Goal: Task Accomplishment & Management: Use online tool/utility

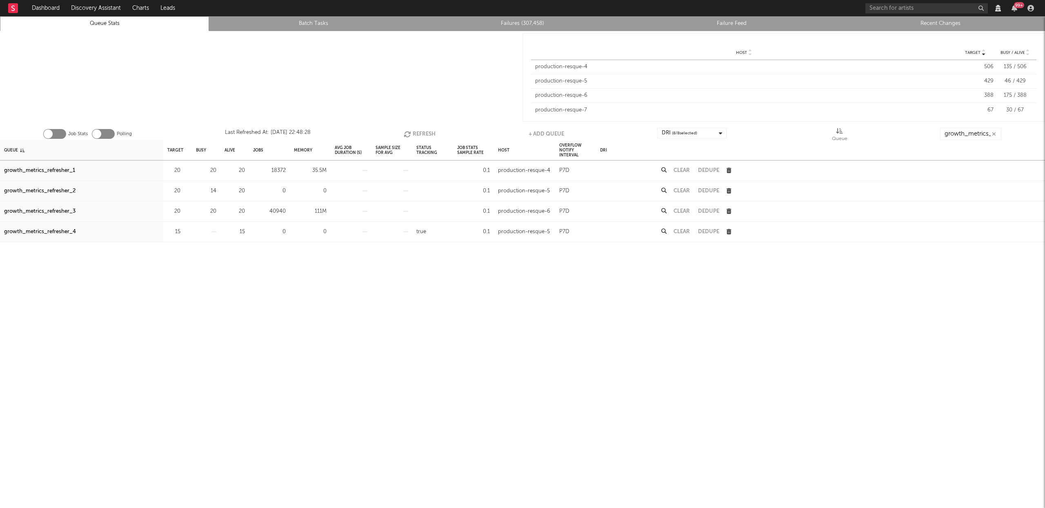
click at [415, 136] on button "Refresh" at bounding box center [420, 134] width 32 height 12
click at [71, 211] on div "growth_metrics_refresher_3" at bounding box center [39, 212] width 71 height 10
click at [65, 172] on div "growth_metrics_refresher_1" at bounding box center [39, 171] width 71 height 10
click at [60, 189] on div "growth_metrics_refresher_2" at bounding box center [39, 191] width 71 height 10
click at [681, 209] on button "Clear" at bounding box center [682, 211] width 16 height 5
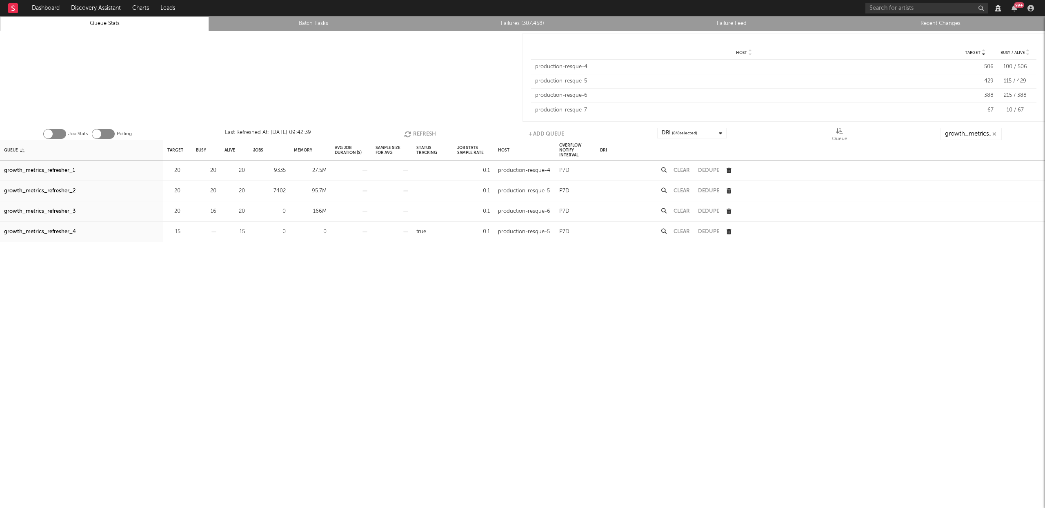
click at [683, 188] on button "Clear" at bounding box center [682, 190] width 16 height 5
click at [684, 169] on button "Clear" at bounding box center [682, 170] width 16 height 5
click at [185, 209] on icon "button" at bounding box center [184, 211] width 5 height 5
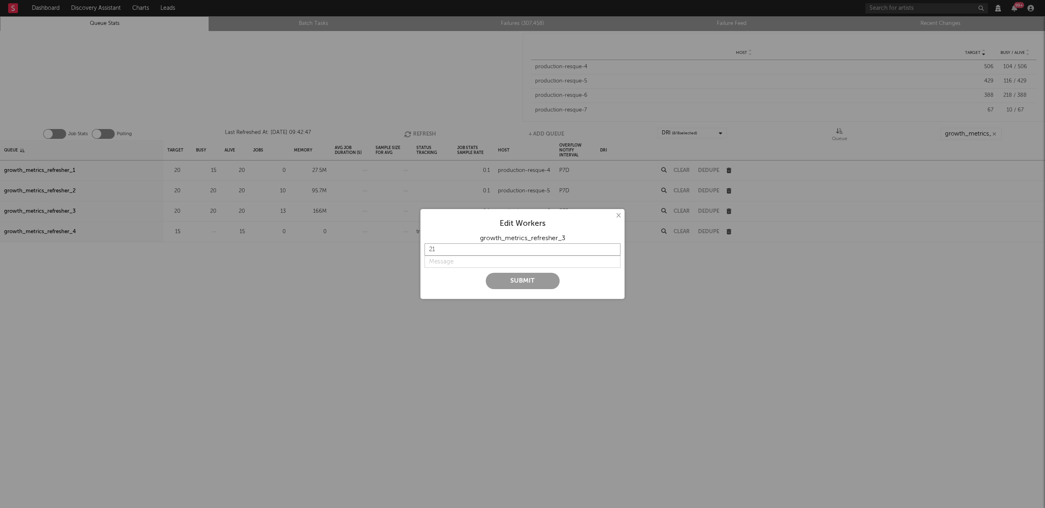
click at [612, 248] on input "21" at bounding box center [523, 249] width 196 height 12
click at [612, 248] on input "22" at bounding box center [523, 249] width 196 height 12
click at [612, 248] on input "23" at bounding box center [523, 249] width 196 height 12
click at [612, 248] on input "24" at bounding box center [523, 249] width 196 height 12
type input "25"
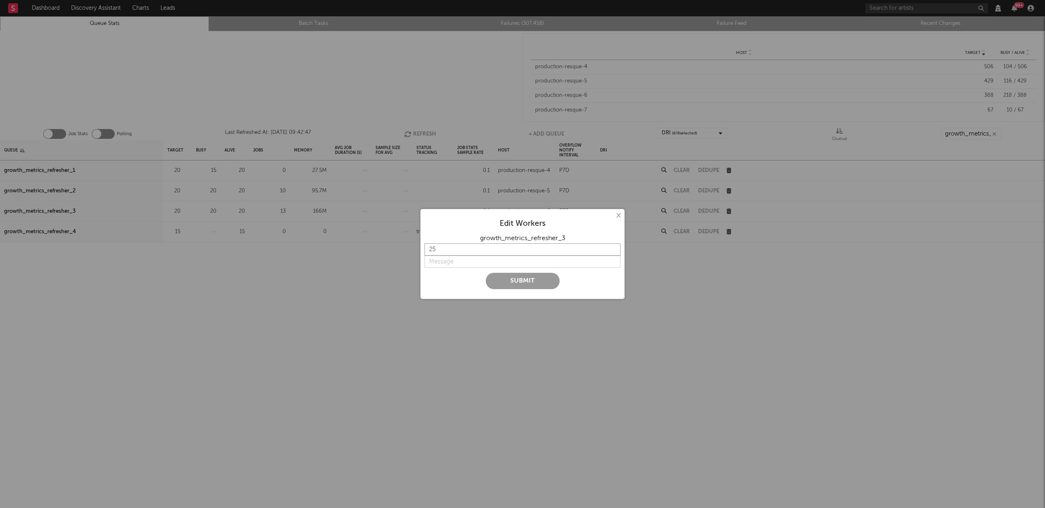
click at [612, 248] on input "25" at bounding box center [523, 249] width 196 height 12
click at [440, 262] on input "string" at bounding box center [523, 262] width 196 height 12
type input "higher concurrency"
click at [612, 247] on input "26" at bounding box center [523, 249] width 196 height 12
type input "27"
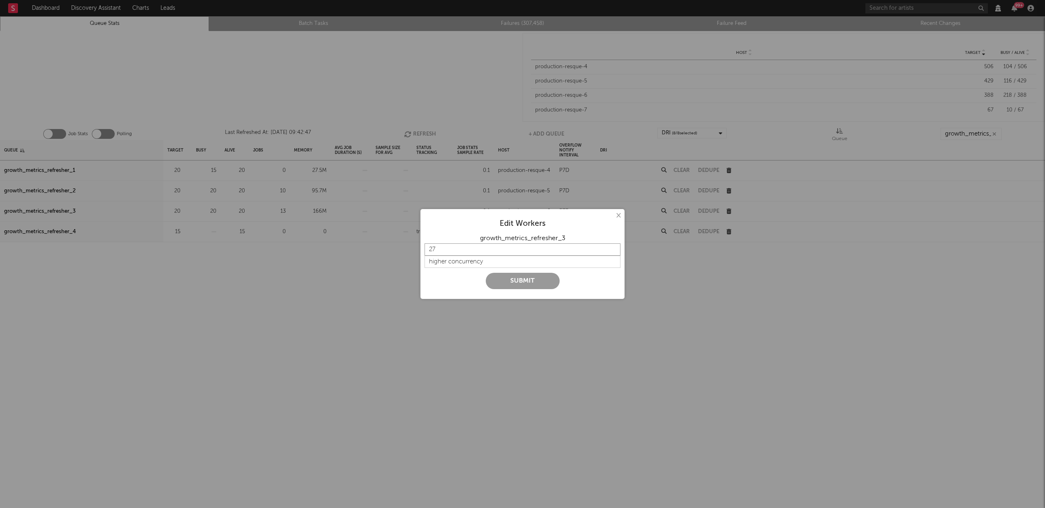
click at [612, 247] on input "27" at bounding box center [523, 249] width 196 height 12
click at [540, 280] on button "Submit" at bounding box center [523, 281] width 74 height 16
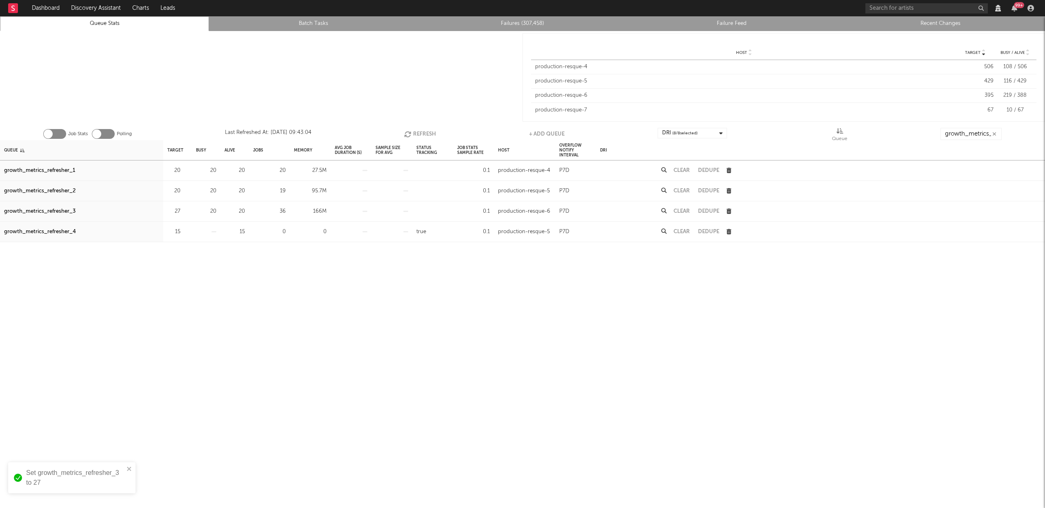
click at [416, 133] on button "Refresh" at bounding box center [420, 134] width 32 height 12
click at [423, 130] on button "Refresh" at bounding box center [420, 134] width 32 height 12
click at [184, 210] on icon "button" at bounding box center [184, 211] width 5 height 5
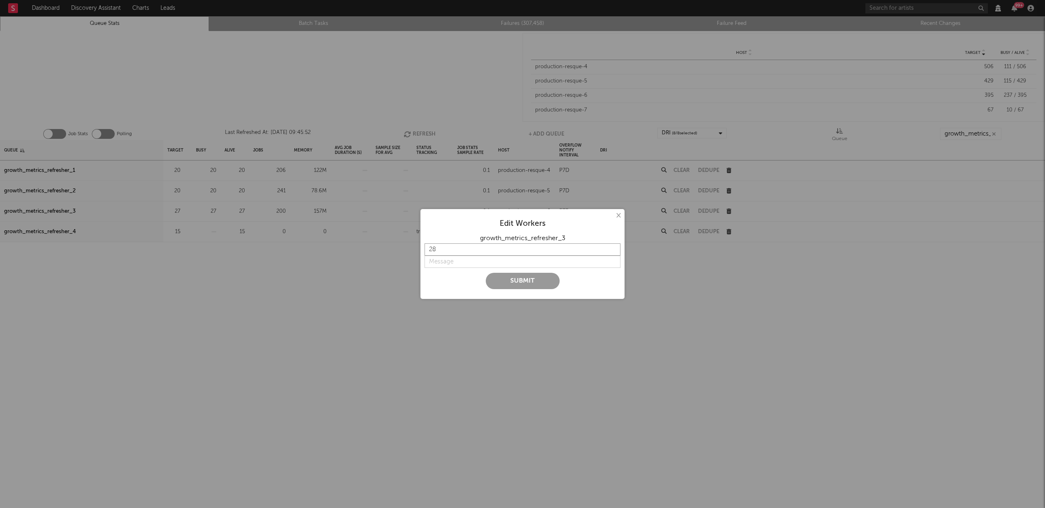
type input "28"
click at [615, 249] on input "28" at bounding box center [523, 249] width 196 height 12
click at [478, 260] on input "string" at bounding box center [523, 262] width 196 height 12
type input "h"
type input "27"
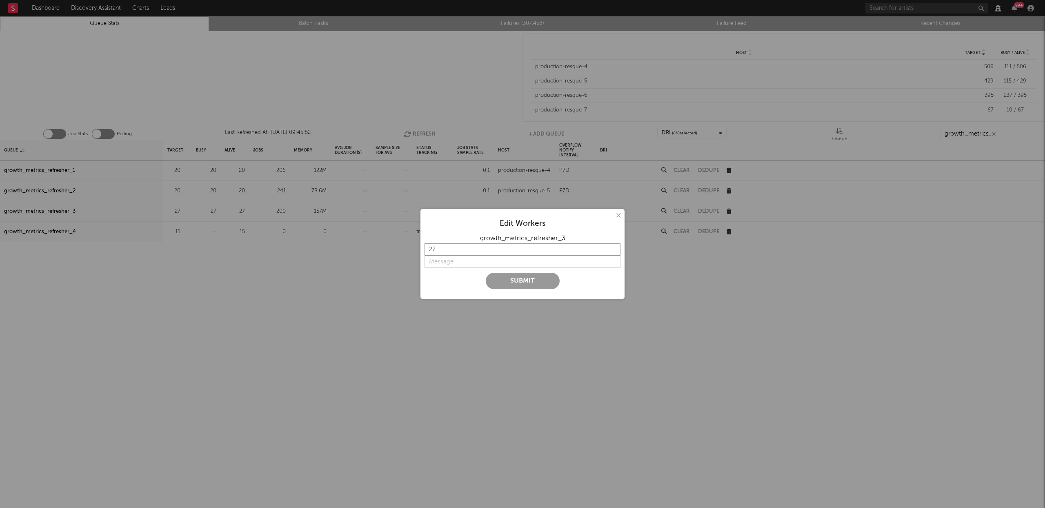
click at [613, 251] on input "27" at bounding box center [523, 249] width 196 height 12
click at [617, 214] on button "×" at bounding box center [618, 215] width 9 height 9
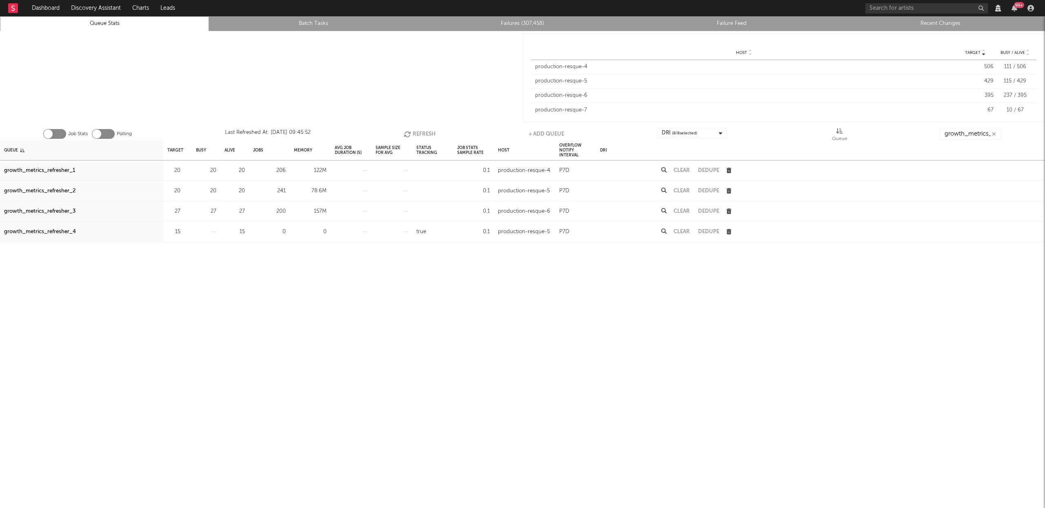
click at [418, 133] on button "Refresh" at bounding box center [420, 134] width 32 height 12
click at [422, 130] on button "Refresh" at bounding box center [420, 134] width 32 height 12
click at [184, 210] on icon "button" at bounding box center [184, 211] width 5 height 5
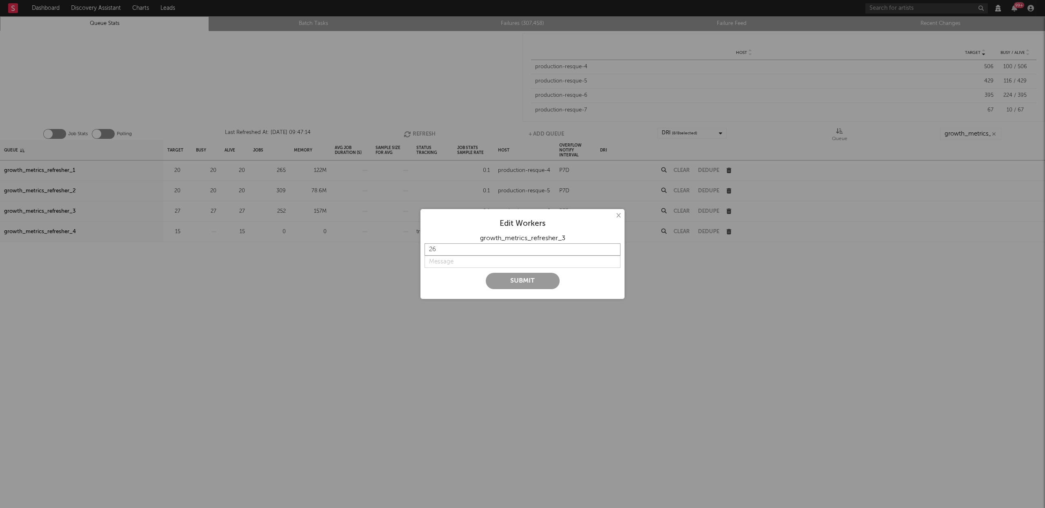
click at [613, 251] on input "26" at bounding box center [523, 249] width 196 height 12
click at [613, 251] on input "25" at bounding box center [523, 249] width 196 height 12
click at [613, 251] on input "24" at bounding box center [523, 249] width 196 height 12
click at [613, 251] on input "23" at bounding box center [523, 249] width 196 height 12
click at [613, 251] on input "22" at bounding box center [523, 249] width 196 height 12
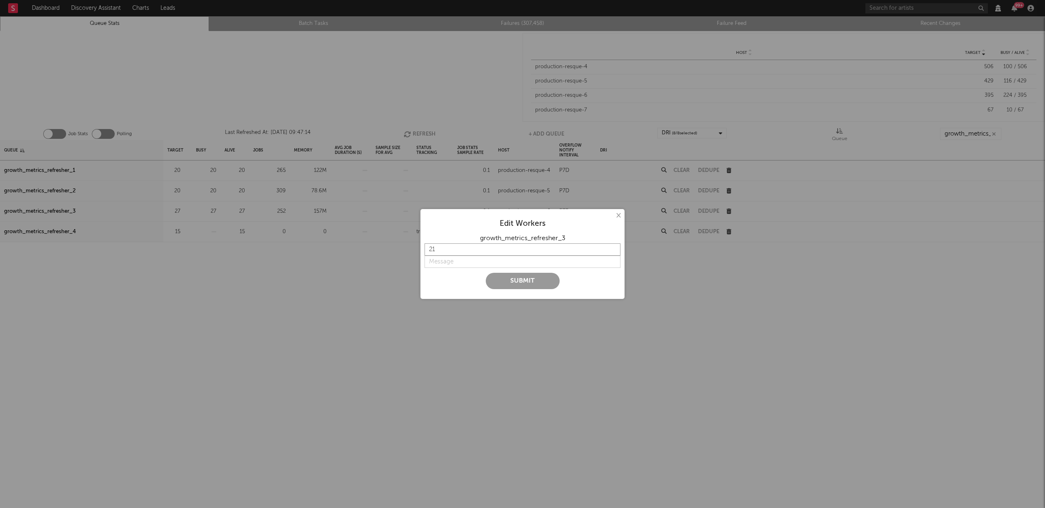
click at [613, 251] on input "21" at bounding box center [523, 249] width 196 height 12
click at [613, 251] on input "20" at bounding box center [523, 249] width 196 height 12
click at [613, 251] on input "19" at bounding box center [523, 249] width 196 height 12
click at [613, 251] on input "18" at bounding box center [523, 249] width 196 height 12
click at [613, 251] on input "17" at bounding box center [523, 249] width 196 height 12
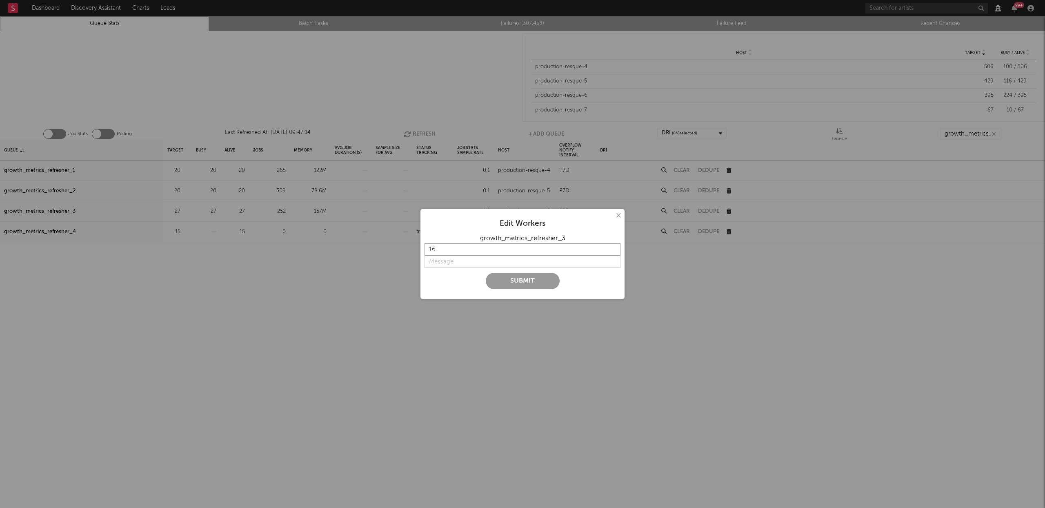
click at [613, 251] on input "16" at bounding box center [523, 249] width 196 height 12
type input "15"
click at [613, 251] on input "15" at bounding box center [523, 249] width 196 height 12
click at [466, 261] on input "string" at bounding box center [523, 262] width 196 height 12
type input "l"
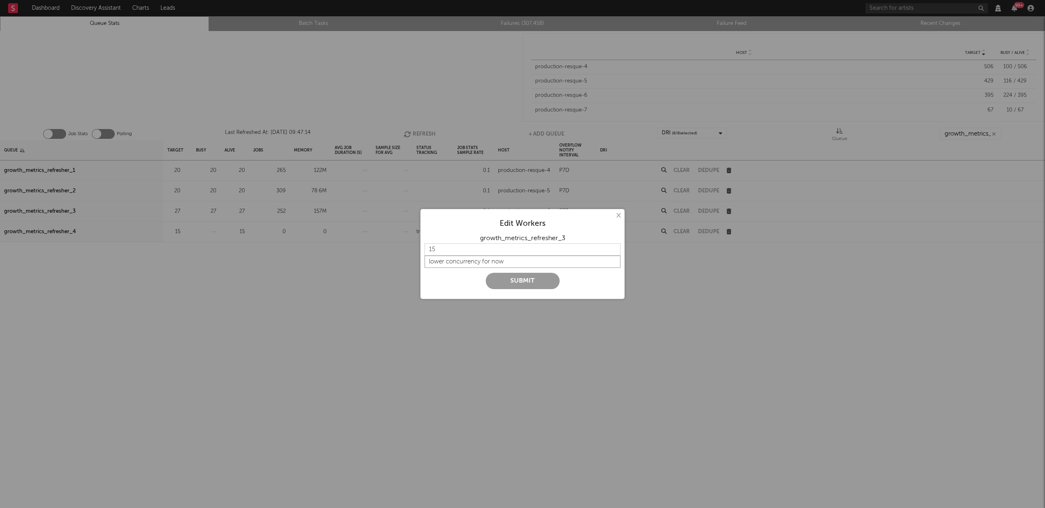
type input "lower concurrency for now"
click at [531, 283] on button "Submit" at bounding box center [523, 281] width 74 height 16
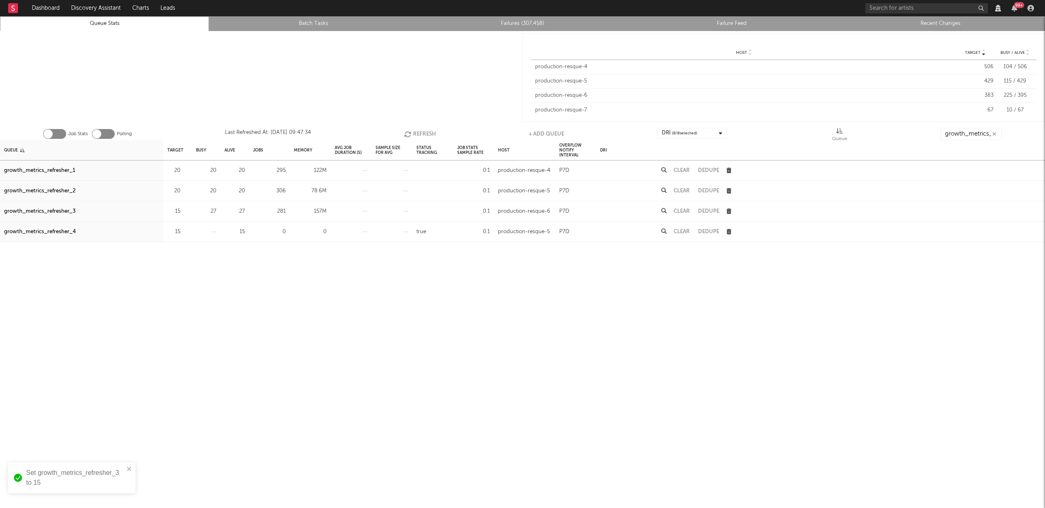
click at [419, 133] on button "Refresh" at bounding box center [420, 134] width 32 height 12
click at [429, 133] on button "Refresh" at bounding box center [420, 134] width 32 height 12
click at [421, 133] on button "Refresh" at bounding box center [420, 134] width 32 height 12
click at [48, 211] on div "growth_metrics_refresher_3" at bounding box center [39, 212] width 71 height 10
click at [678, 169] on button "Clear" at bounding box center [682, 170] width 16 height 5
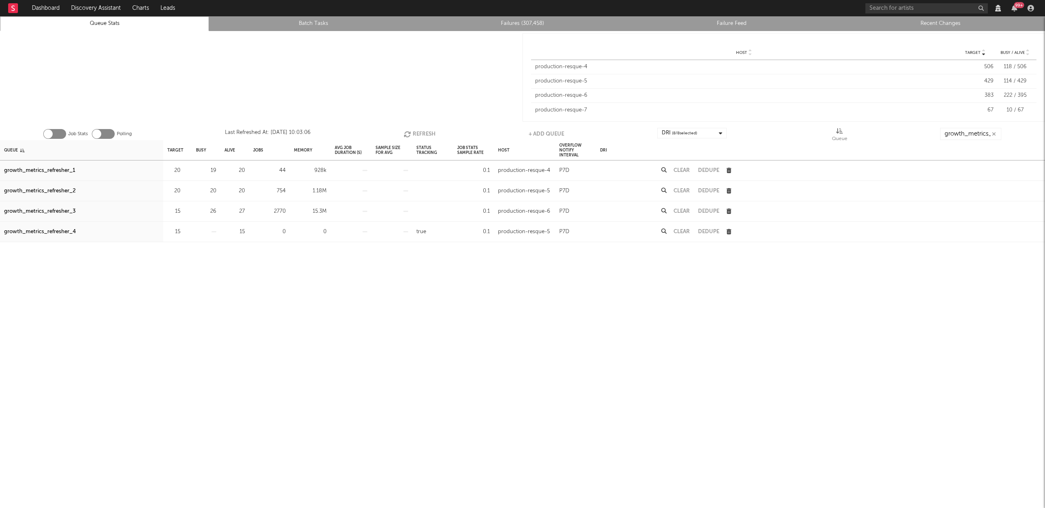
click at [418, 132] on button "Refresh" at bounding box center [420, 134] width 32 height 12
click at [414, 134] on button "Refresh" at bounding box center [419, 134] width 32 height 12
click at [685, 188] on button "Clear" at bounding box center [682, 190] width 16 height 5
click at [424, 133] on button "Refresh" at bounding box center [420, 134] width 32 height 12
click at [684, 212] on button "Clear" at bounding box center [682, 211] width 16 height 5
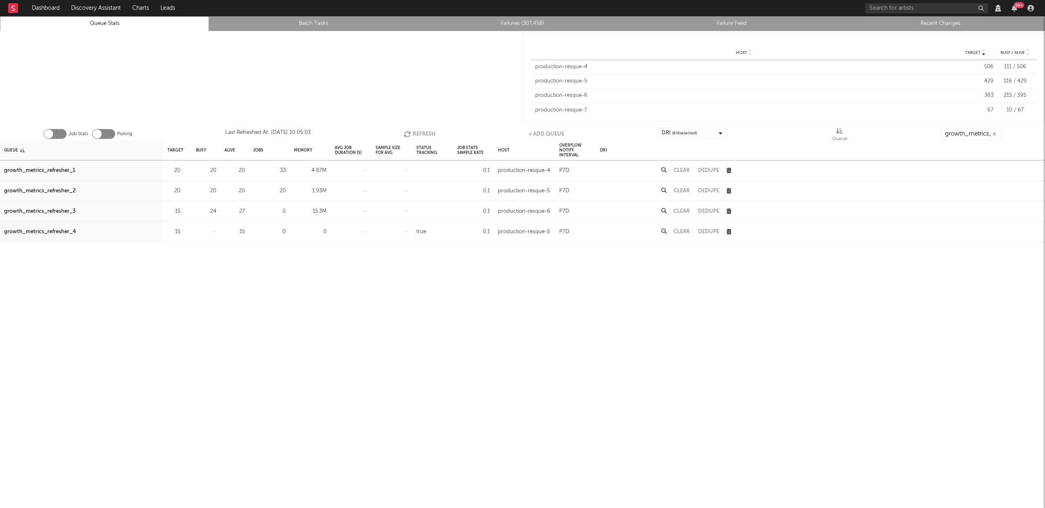
click at [422, 131] on button "Refresh" at bounding box center [420, 134] width 32 height 12
click at [421, 131] on button "Refresh" at bounding box center [420, 134] width 32 height 12
click at [185, 212] on icon "button" at bounding box center [184, 211] width 5 height 5
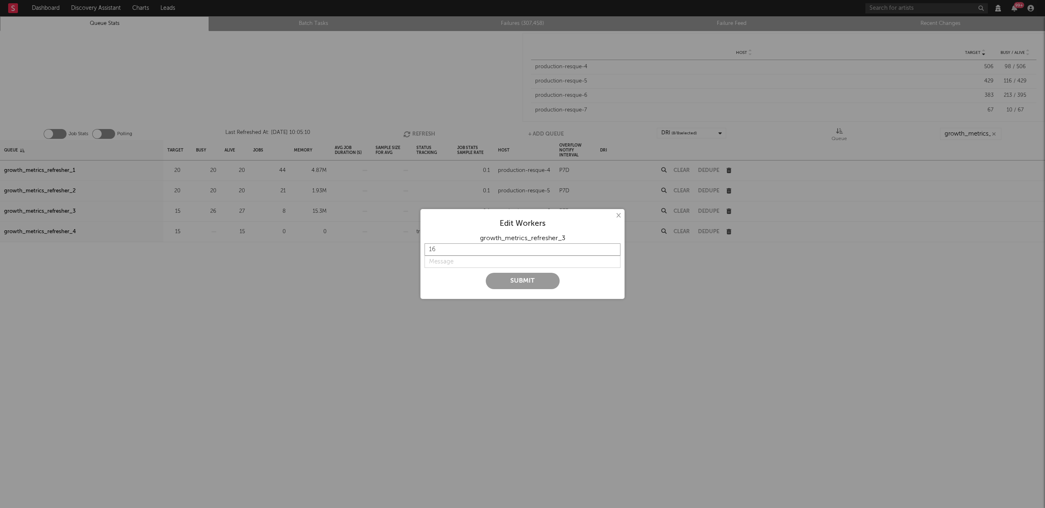
click at [614, 248] on input "16" at bounding box center [523, 249] width 196 height 12
click at [614, 248] on input "17" at bounding box center [523, 249] width 196 height 12
click at [614, 248] on input "18" at bounding box center [523, 249] width 196 height 12
click at [614, 248] on input "19" at bounding box center [523, 249] width 196 height 12
type input "20"
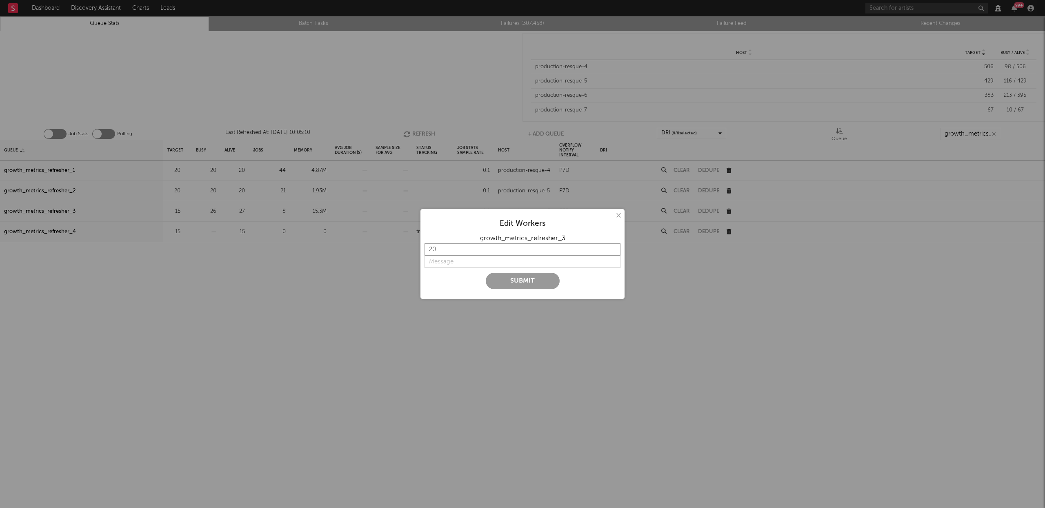
click at [614, 248] on input "20" at bounding box center [523, 249] width 196 height 12
click at [456, 262] on input "string" at bounding box center [523, 262] width 196 height 12
type input "back to 20"
click at [513, 278] on button "Submit" at bounding box center [523, 281] width 74 height 16
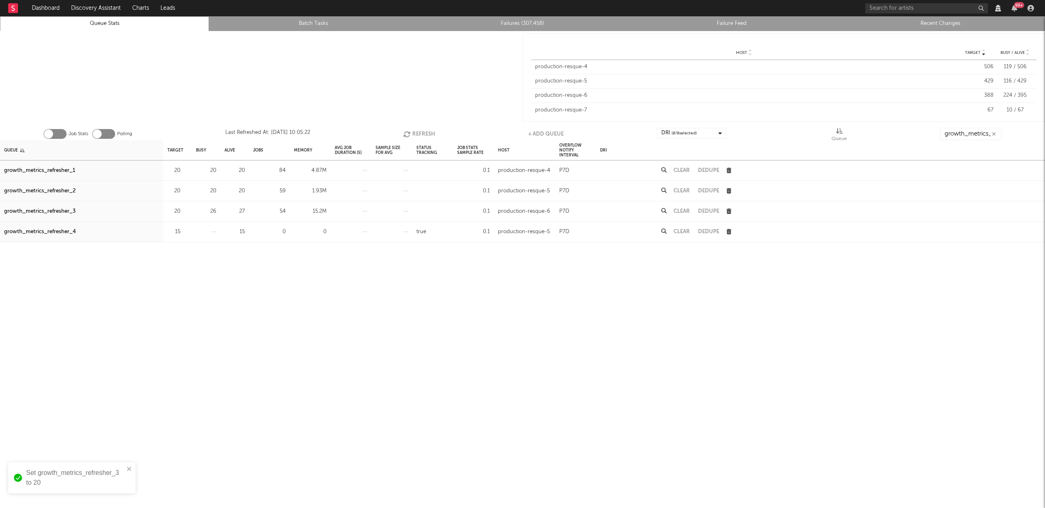
click at [415, 130] on button "Refresh" at bounding box center [419, 134] width 32 height 12
click at [416, 131] on button "Refresh" at bounding box center [420, 134] width 32 height 12
click at [414, 129] on button "Refresh" at bounding box center [419, 134] width 32 height 12
click at [416, 133] on button "Refresh" at bounding box center [420, 134] width 32 height 12
click at [416, 131] on button "Refresh" at bounding box center [420, 134] width 32 height 12
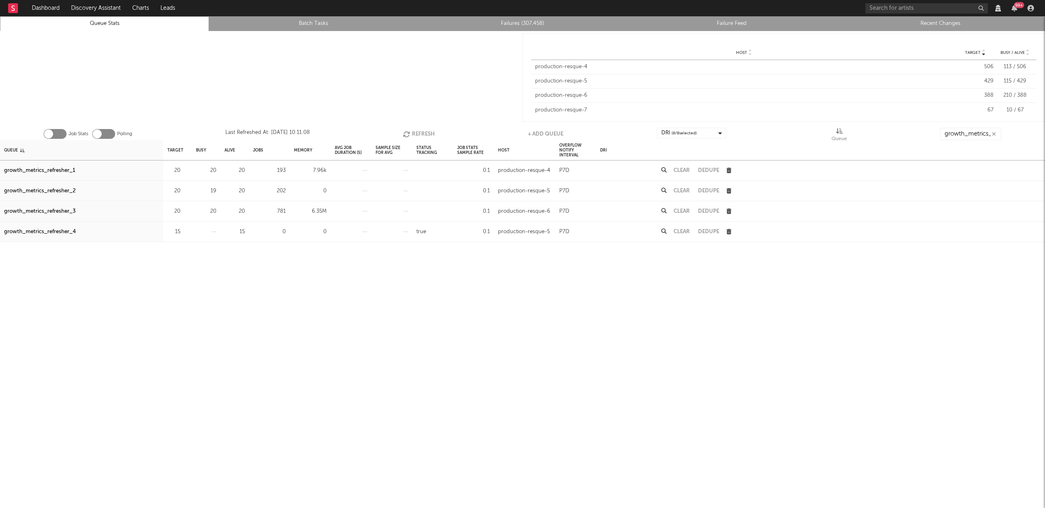
click at [418, 133] on button "Refresh" at bounding box center [419, 134] width 32 height 12
click at [419, 134] on button "Refresh" at bounding box center [418, 134] width 32 height 12
click at [64, 170] on div "growth_metrics_refresher_1" at bounding box center [39, 171] width 71 height 10
click at [60, 188] on div "growth_metrics_refresher_2" at bounding box center [39, 191] width 71 height 10
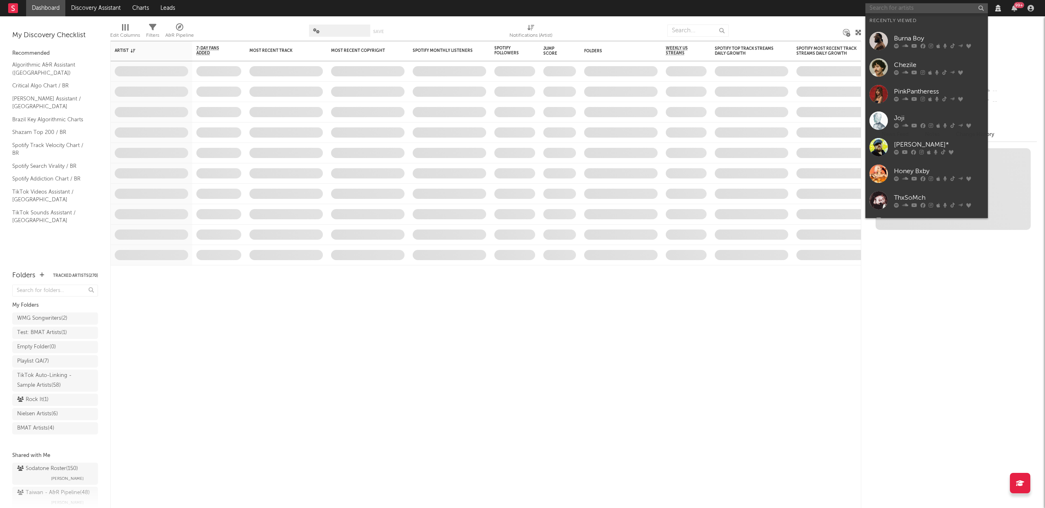
click at [896, 8] on input "text" at bounding box center [926, 8] width 122 height 10
click at [920, 91] on div "PinkPantheress" at bounding box center [939, 92] width 90 height 10
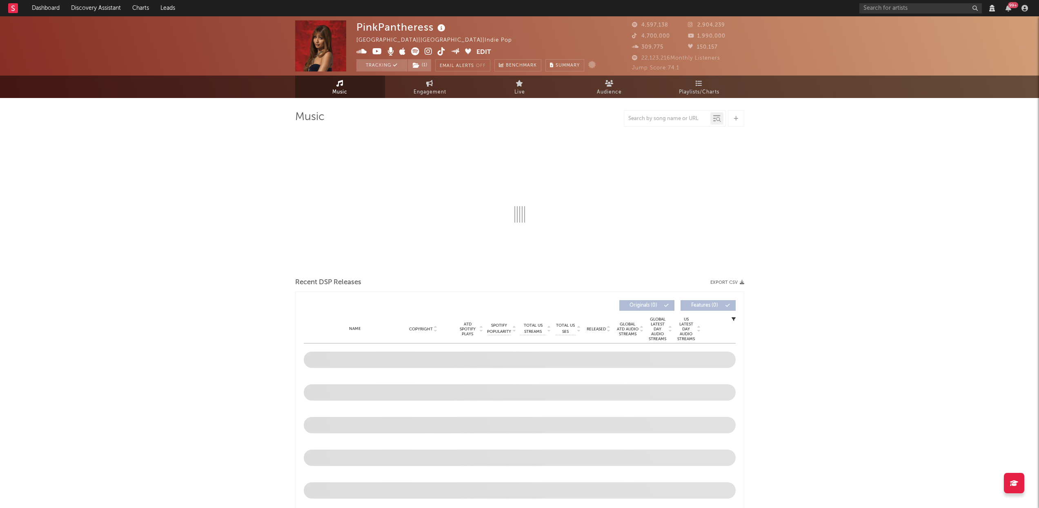
select select "View all"
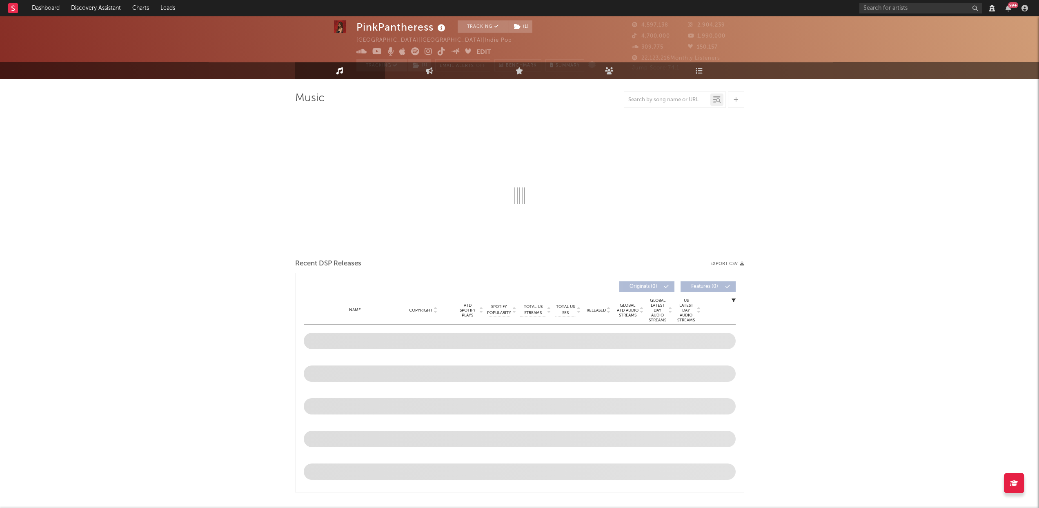
select select "View all"
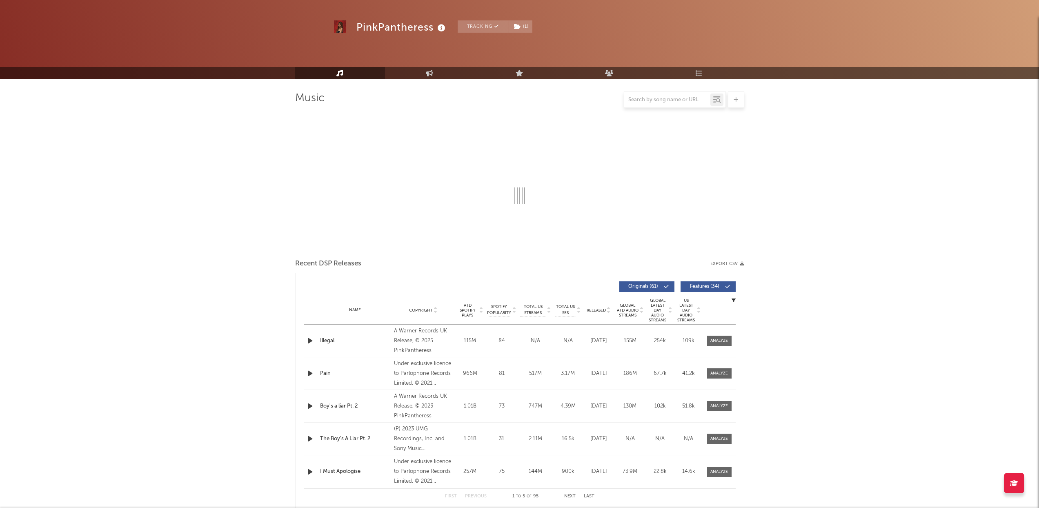
scroll to position [126, 0]
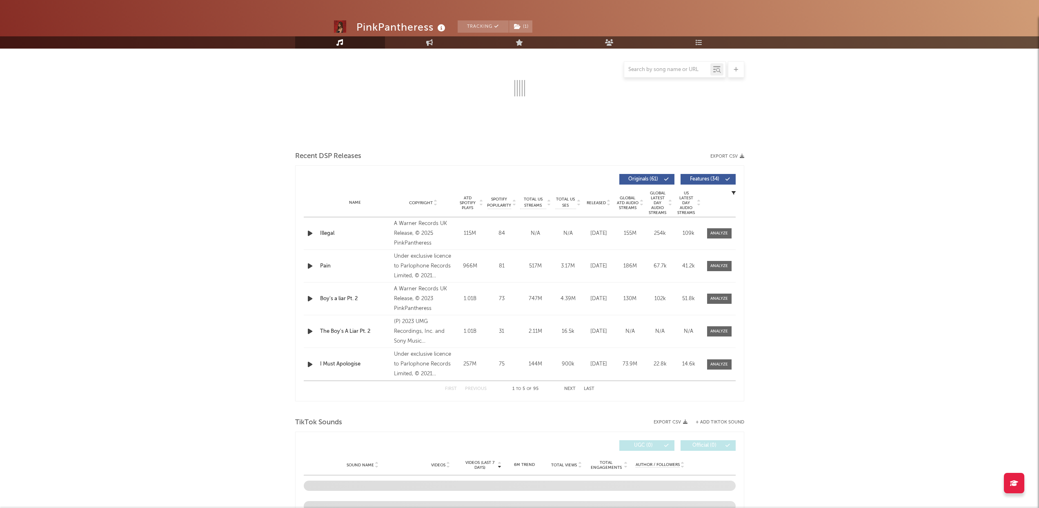
select select "View all"
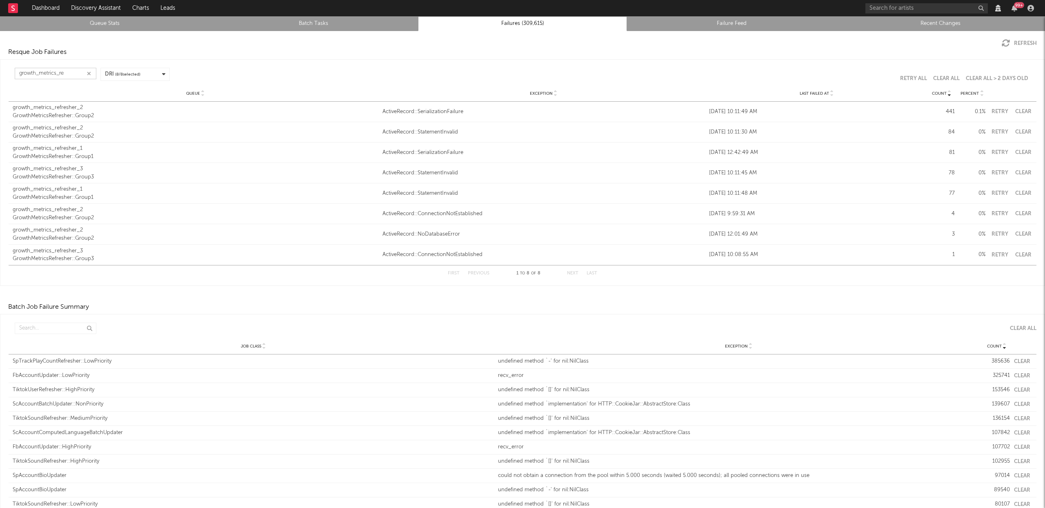
click at [67, 76] on input "growth_metrics_re" at bounding box center [56, 73] width 82 height 11
click at [67, 75] on input "growth_metrics_re" at bounding box center [56, 73] width 82 height 11
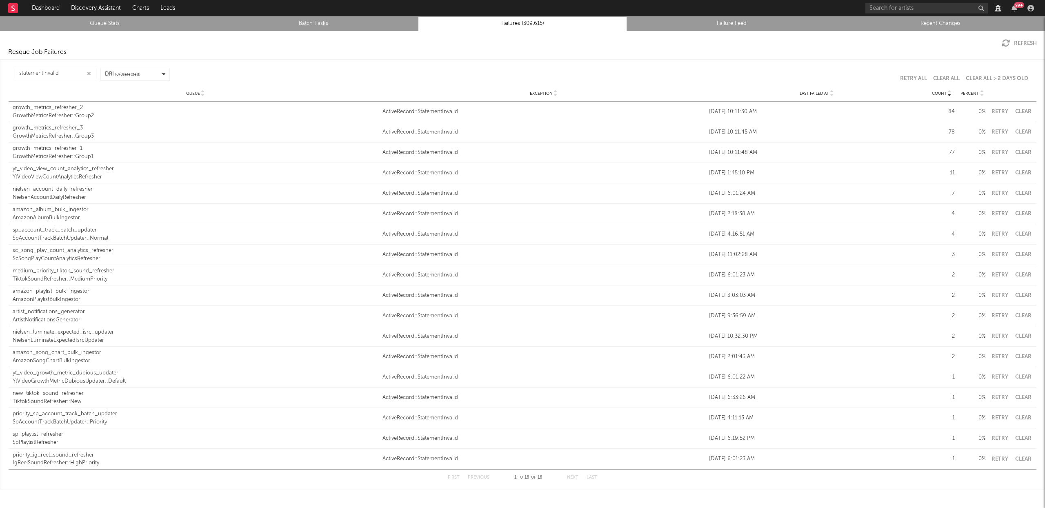
type input "statementInvalid"
click at [830, 95] on icon at bounding box center [832, 94] width 4 height 3
click at [1018, 112] on button "Clear" at bounding box center [1023, 111] width 18 height 5
click at [1011, 108] on div "Queue growth_metrics_refresher_3 GrowthMetricsRefresher::Group3 Exception Activ…" at bounding box center [523, 112] width 1028 height 20
click at [1017, 111] on button "Clear" at bounding box center [1023, 111] width 18 height 5
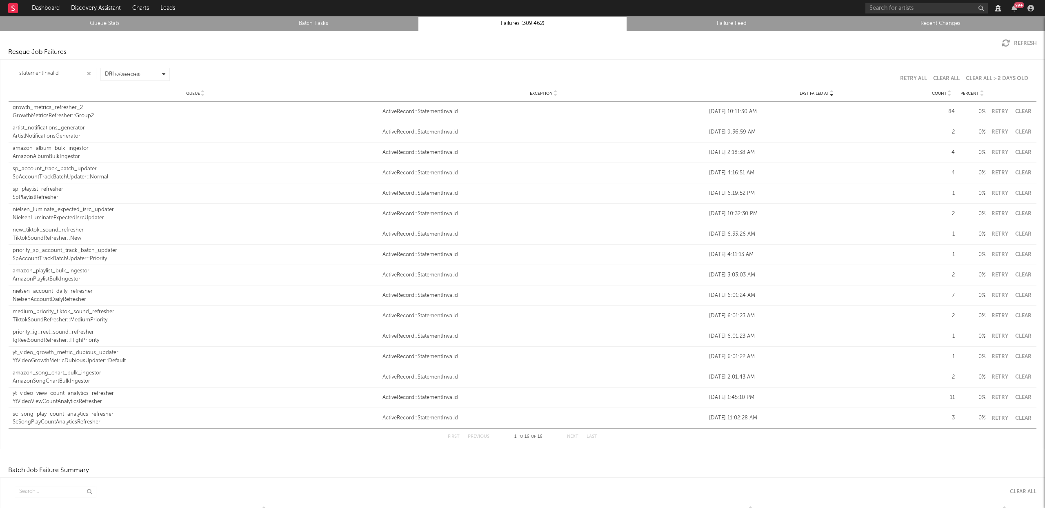
click at [1017, 113] on button "Clear" at bounding box center [1023, 111] width 18 height 5
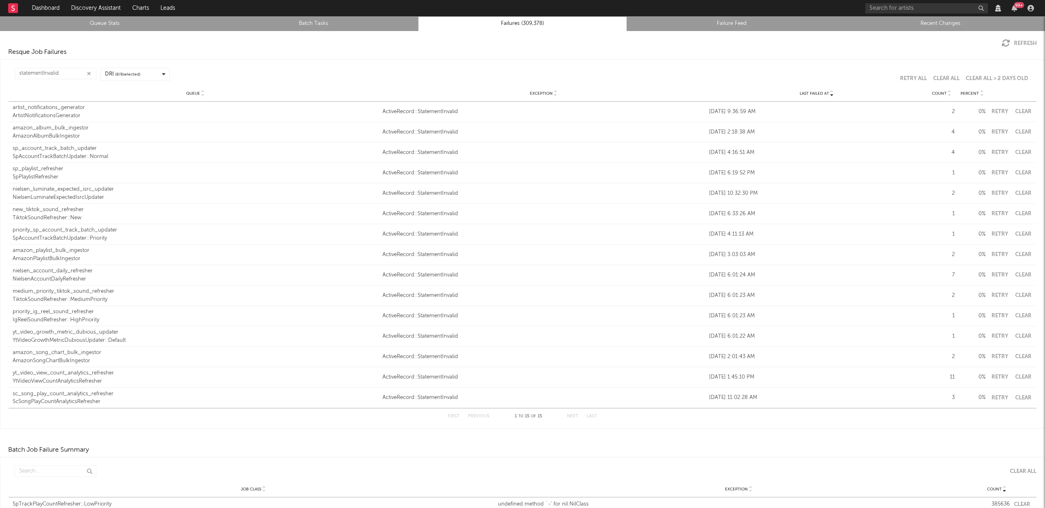
click at [1020, 111] on button "Clear" at bounding box center [1023, 111] width 18 height 5
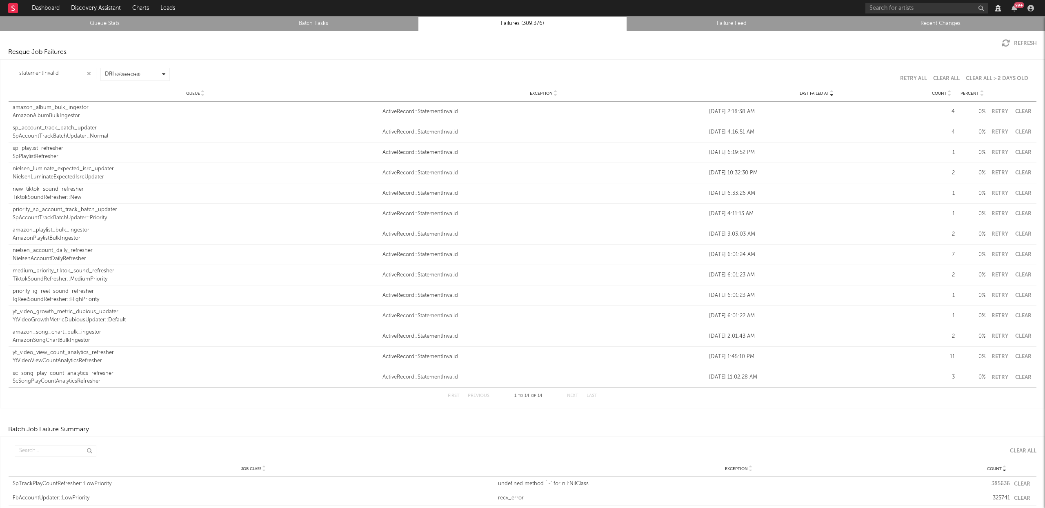
click at [1014, 111] on button "Clear" at bounding box center [1023, 111] width 18 height 5
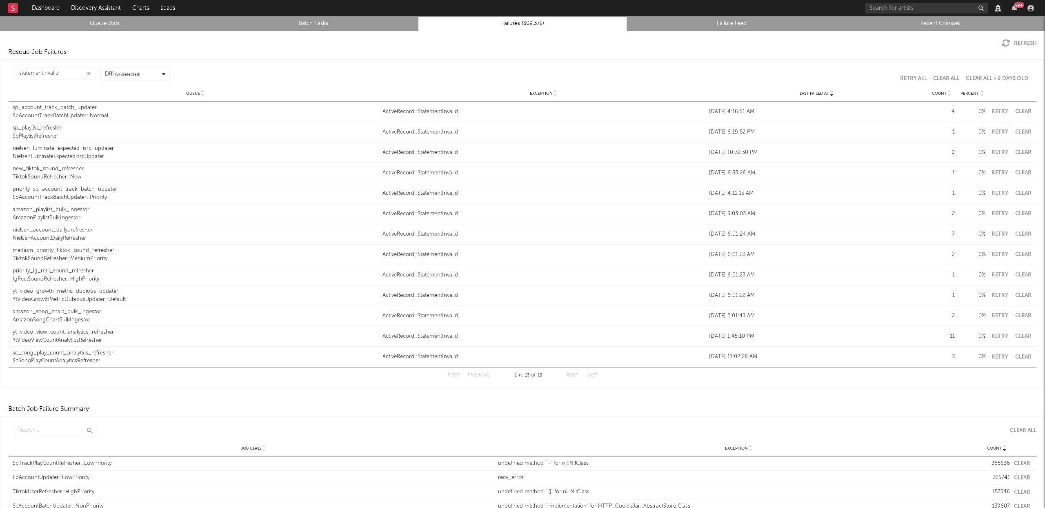
click at [1017, 110] on button "Clear" at bounding box center [1023, 111] width 18 height 5
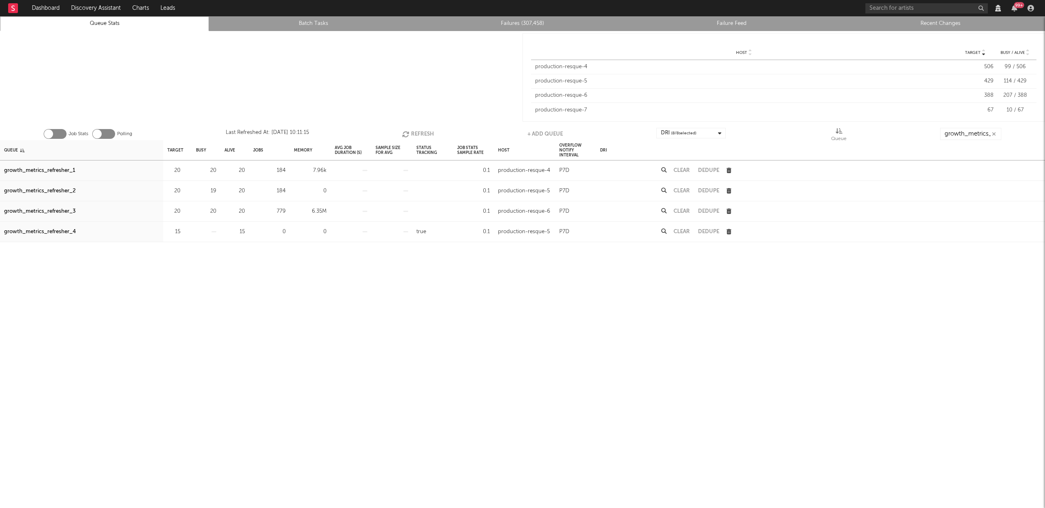
click at [422, 133] on button "Refresh" at bounding box center [418, 134] width 32 height 12
click at [422, 133] on button "Refresh" at bounding box center [420, 134] width 32 height 12
click at [185, 171] on icon "button" at bounding box center [184, 170] width 5 height 5
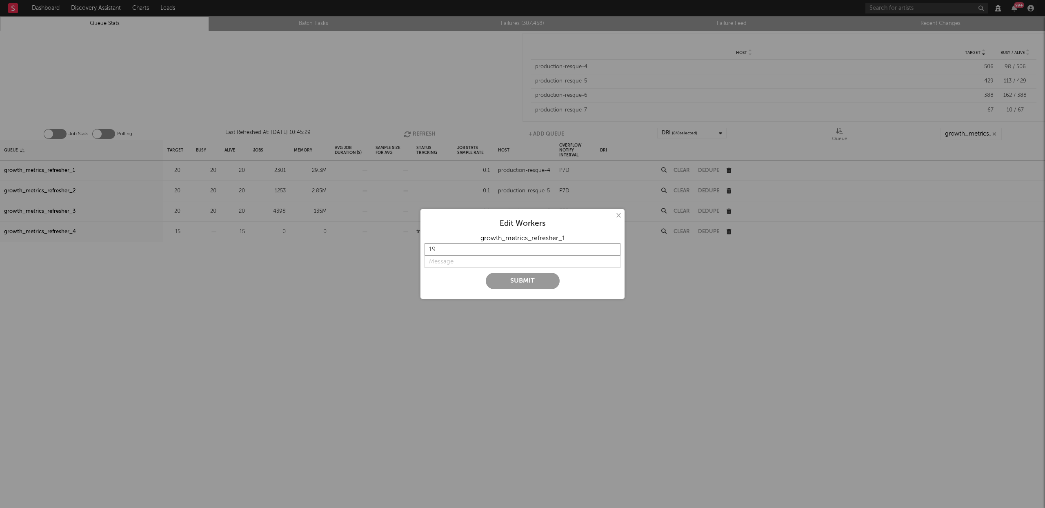
click at [614, 251] on input "19" at bounding box center [523, 249] width 196 height 12
click at [614, 251] on input "18" at bounding box center [523, 249] width 196 height 12
click at [614, 251] on input "17" at bounding box center [523, 249] width 196 height 12
click at [614, 251] on input "16" at bounding box center [523, 249] width 196 height 12
type input "15"
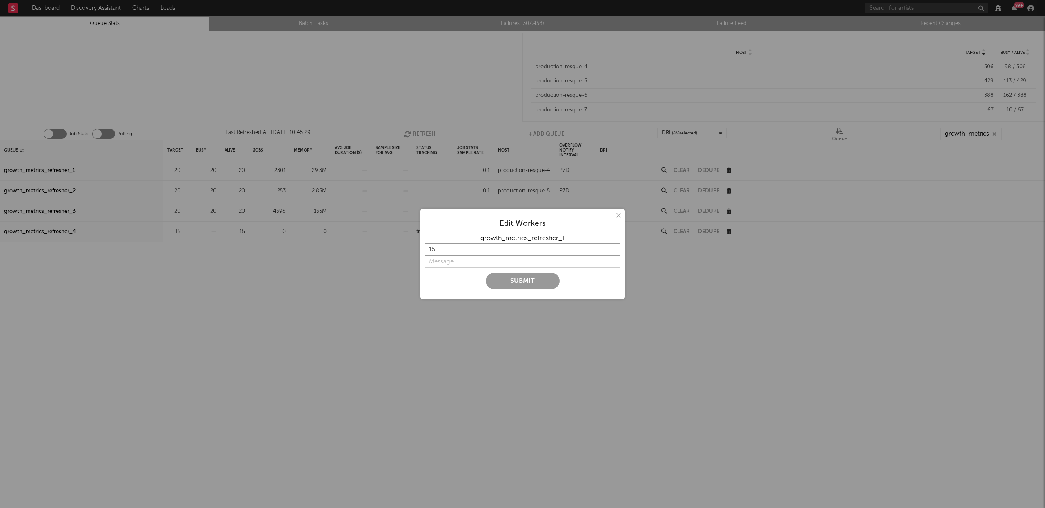
click at [614, 251] on input "15" at bounding box center [523, 249] width 196 height 12
click at [458, 260] on input "string" at bounding box center [523, 262] width 196 height 12
type input "l"
click at [615, 247] on input "16" at bounding box center [523, 249] width 196 height 12
type input "17"
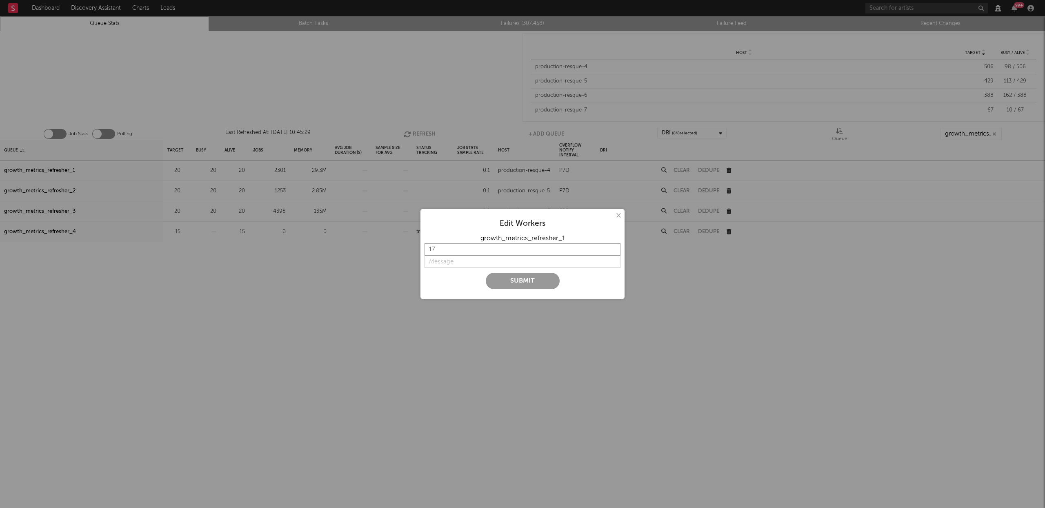
click at [615, 247] on input "17" at bounding box center [523, 249] width 196 height 12
click at [495, 265] on input "string" at bounding box center [523, 262] width 196 height 12
click at [454, 259] on input "string" at bounding box center [523, 262] width 196 height 12
paste input "lower temporarily"
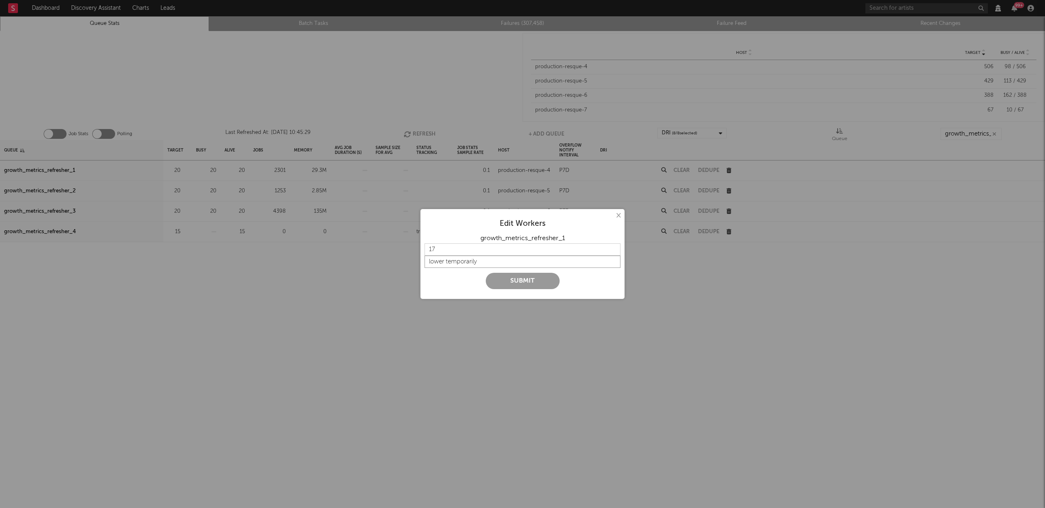
type input "lower temporarily"
click at [516, 278] on button "Submit" at bounding box center [523, 281] width 74 height 16
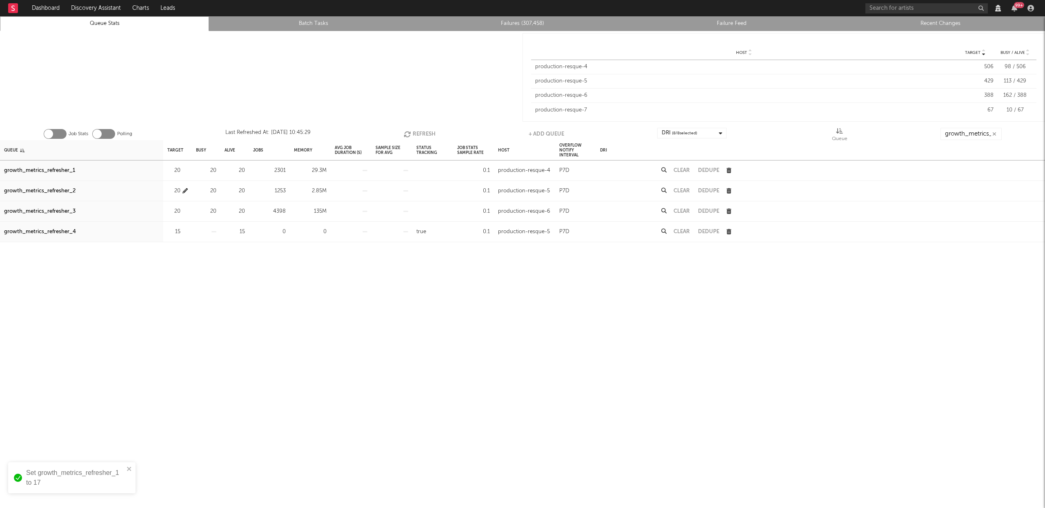
click at [187, 190] on icon "button" at bounding box center [184, 190] width 5 height 5
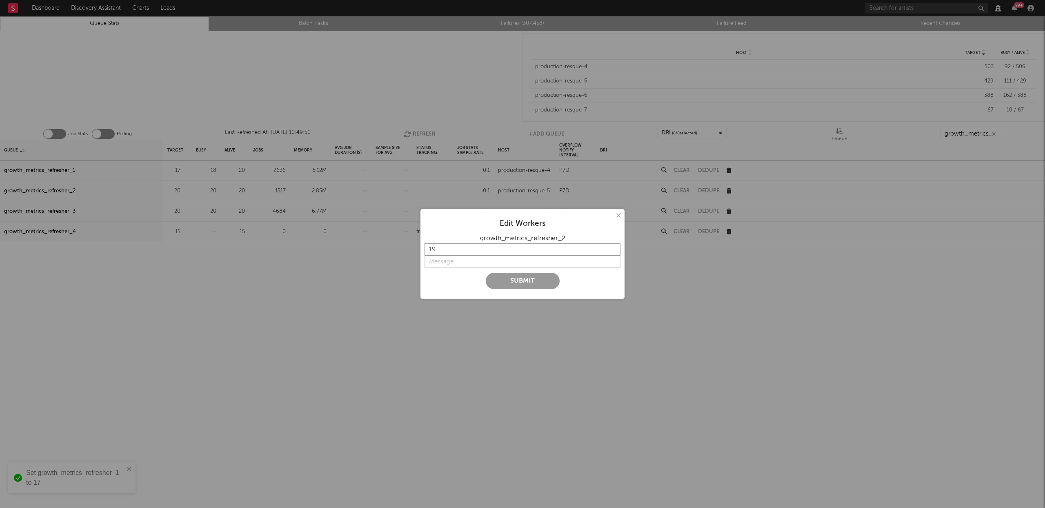
click at [611, 250] on input "19" at bounding box center [523, 249] width 196 height 12
click at [611, 250] on input "18" at bounding box center [523, 249] width 196 height 12
type input "17"
click at [611, 250] on input "17" at bounding box center [523, 249] width 196 height 12
click at [478, 267] on input "string" at bounding box center [523, 262] width 196 height 12
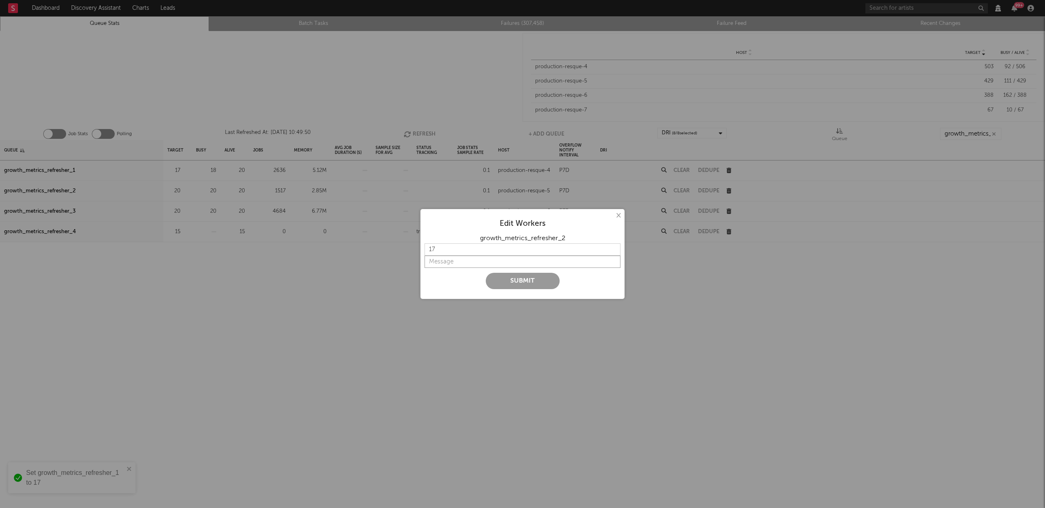
paste input "temporarily"
type input "lower temporarily"
click at [546, 281] on button "Submit" at bounding box center [523, 281] width 74 height 16
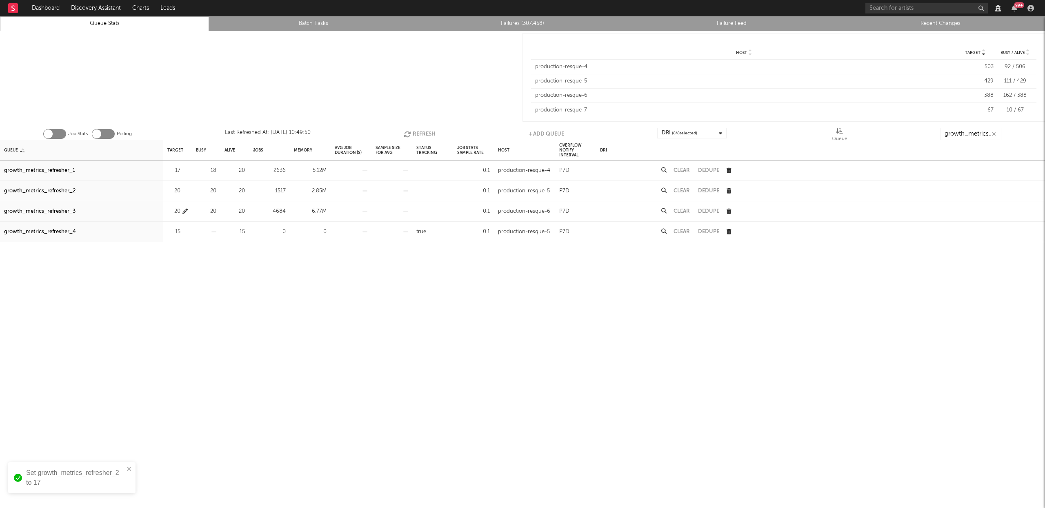
click at [186, 212] on icon "button" at bounding box center [184, 211] width 5 height 5
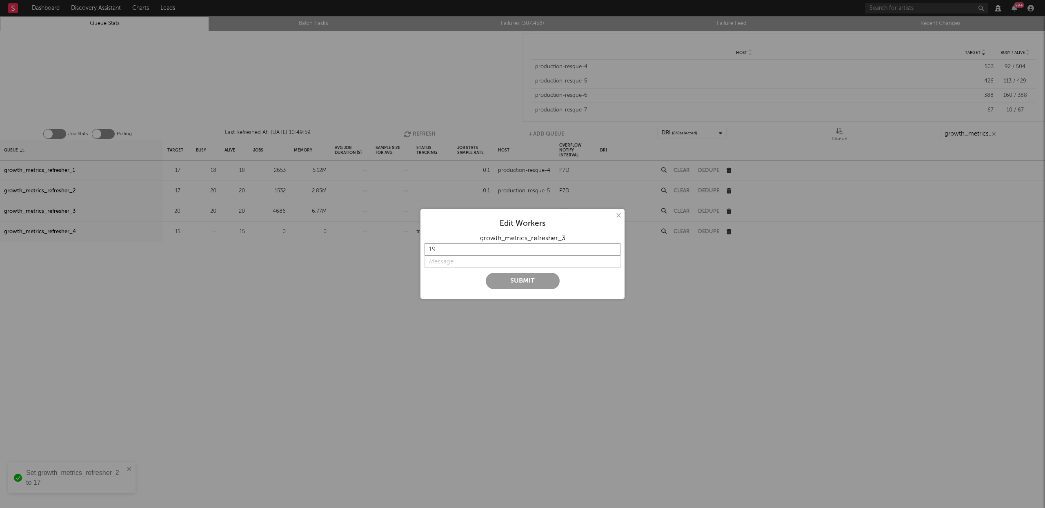
click at [614, 250] on input "19" at bounding box center [523, 249] width 196 height 12
click at [614, 250] on input "18" at bounding box center [523, 249] width 196 height 12
click at [614, 250] on input "17" at bounding box center [523, 249] width 196 height 12
click at [614, 250] on input "16" at bounding box center [523, 249] width 196 height 12
type input "17"
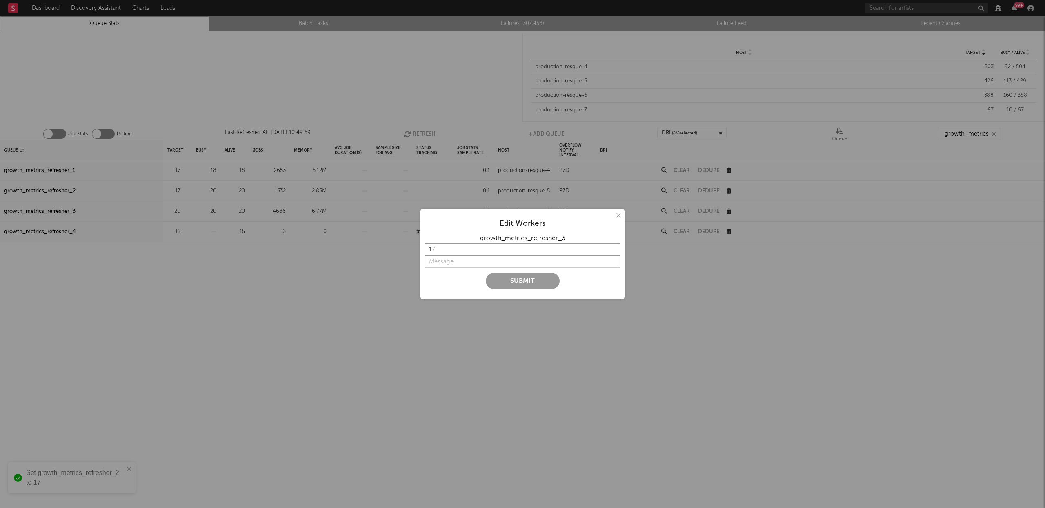
click at [616, 247] on input "17" at bounding box center [523, 249] width 196 height 12
click at [474, 262] on input "string" at bounding box center [523, 262] width 196 height 12
paste input "lower temporarily"
type input "lower temporarily"
click at [527, 279] on button "Submit" at bounding box center [523, 281] width 74 height 16
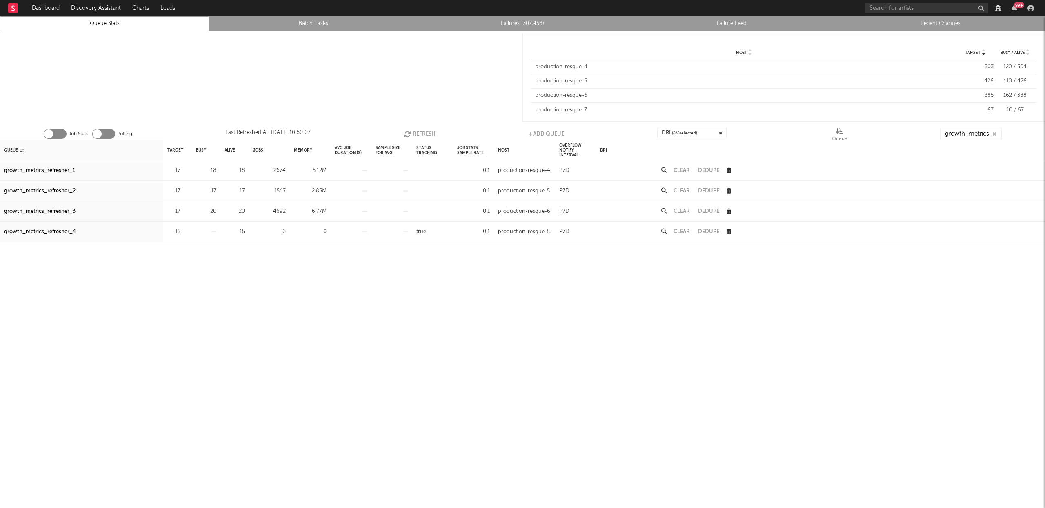
click at [414, 131] on button "Refresh" at bounding box center [420, 134] width 32 height 12
click at [413, 131] on button "Refresh" at bounding box center [419, 134] width 32 height 12
click at [422, 134] on button "Refresh" at bounding box center [420, 134] width 32 height 12
click at [420, 133] on button "Refresh" at bounding box center [419, 134] width 32 height 12
click at [419, 132] on button "Refresh" at bounding box center [419, 134] width 32 height 12
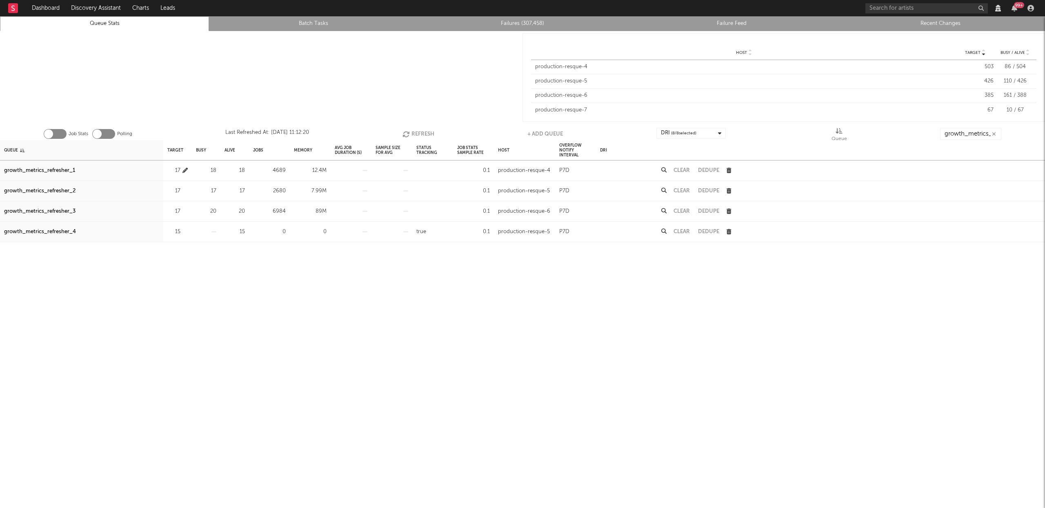
click at [187, 170] on icon "button" at bounding box center [184, 170] width 5 height 5
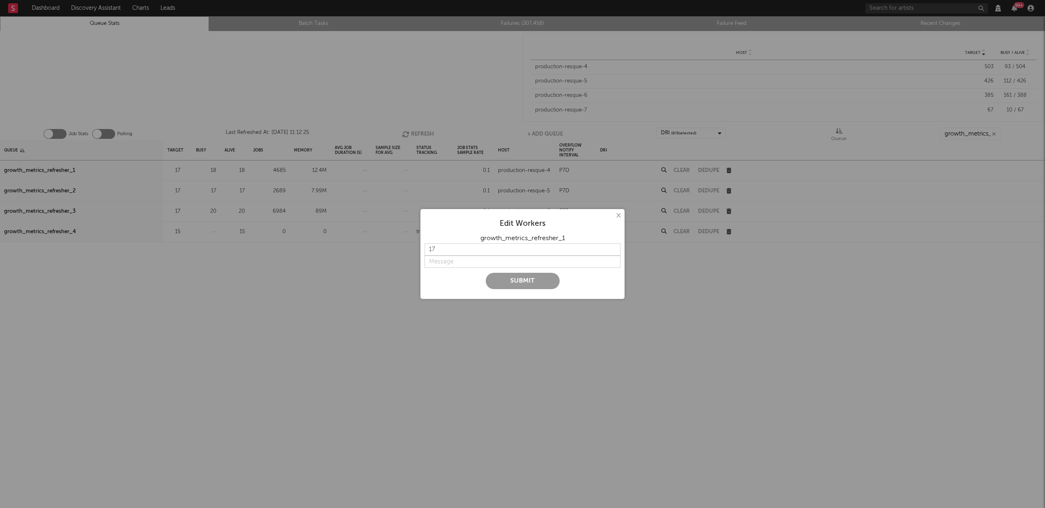
click at [458, 44] on div "× Edit Workers growth_metrics_refresher_1 17 Submit" at bounding box center [522, 254] width 1045 height 508
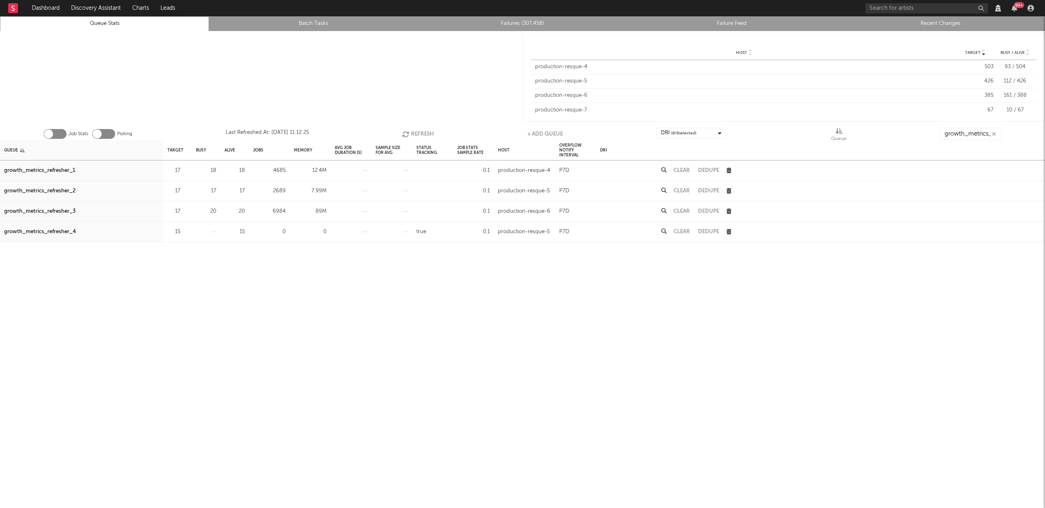
click at [416, 131] on button "Refresh" at bounding box center [418, 134] width 32 height 12
click at [416, 130] on button "Refresh" at bounding box center [419, 134] width 32 height 12
click at [184, 170] on icon "button" at bounding box center [184, 170] width 5 height 5
click at [452, 54] on div "× Edit Workers 17 Submit" at bounding box center [522, 254] width 1045 height 508
click at [418, 130] on button "Refresh" at bounding box center [419, 134] width 32 height 12
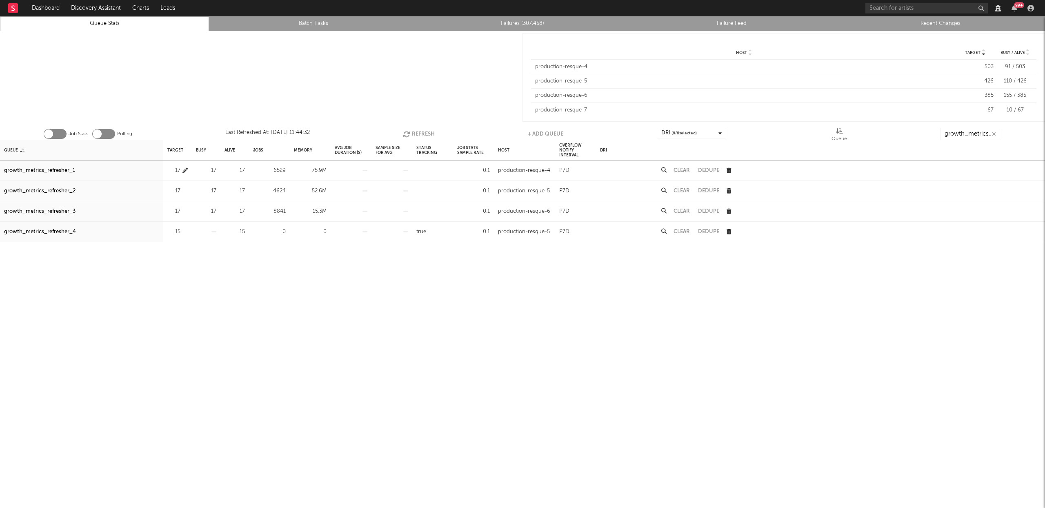
click at [185, 171] on icon "button" at bounding box center [184, 170] width 5 height 5
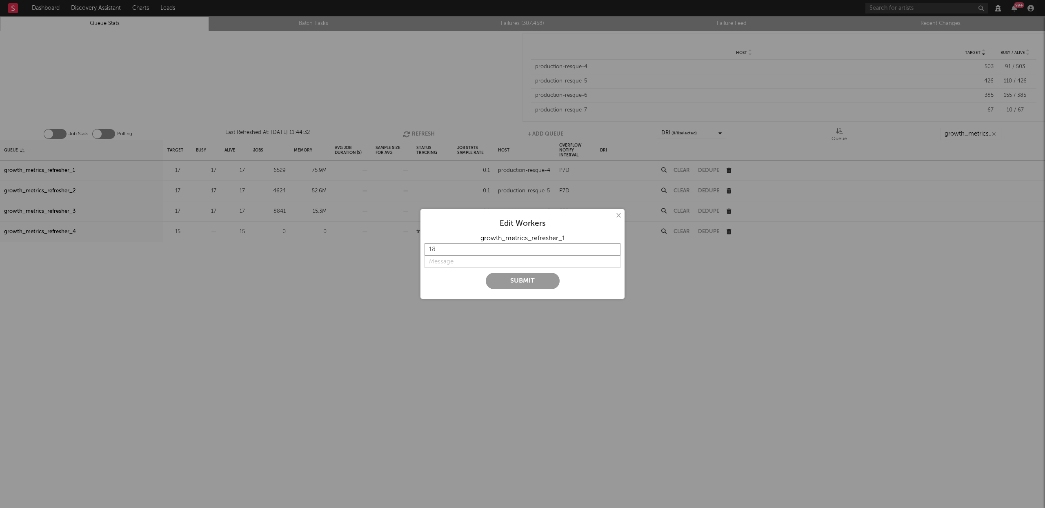
click at [615, 248] on input "18" at bounding box center [523, 249] width 196 height 12
click at [615, 248] on input "19" at bounding box center [523, 249] width 196 height 12
type input "20"
click at [615, 248] on input "20" at bounding box center [523, 249] width 196 height 12
click at [501, 262] on input "string" at bounding box center [523, 262] width 196 height 12
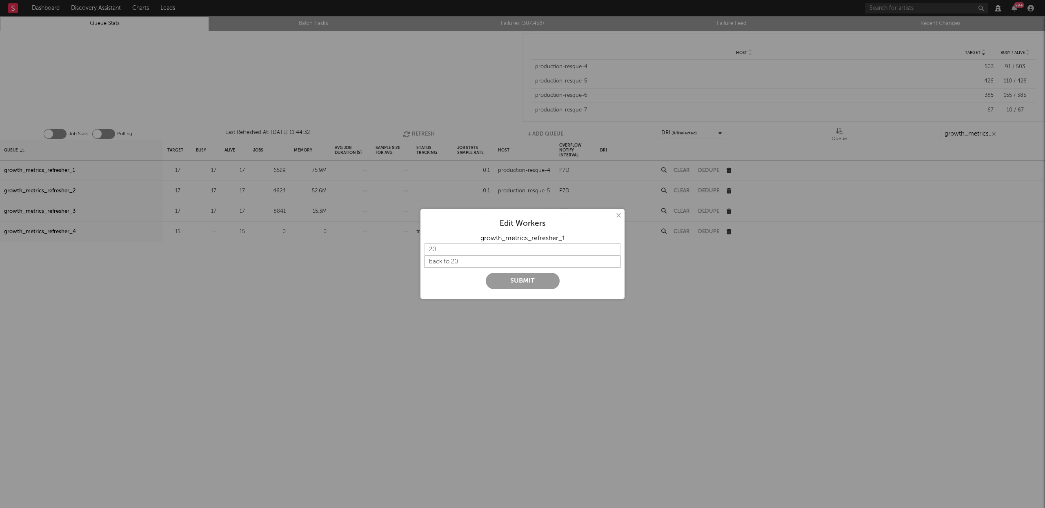
type input "back to 20"
click at [516, 279] on button "Submit" at bounding box center [523, 281] width 74 height 16
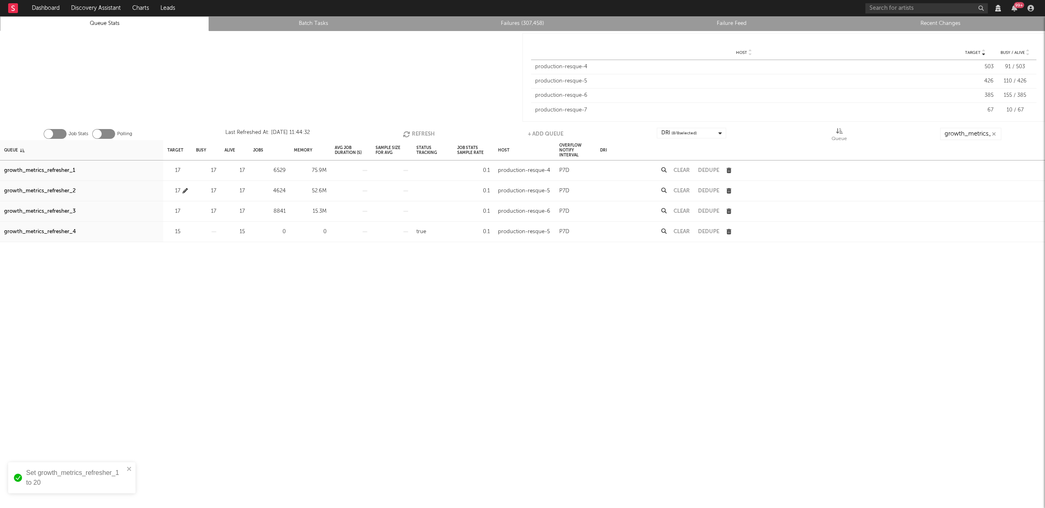
click at [185, 189] on icon "button" at bounding box center [184, 190] width 5 height 5
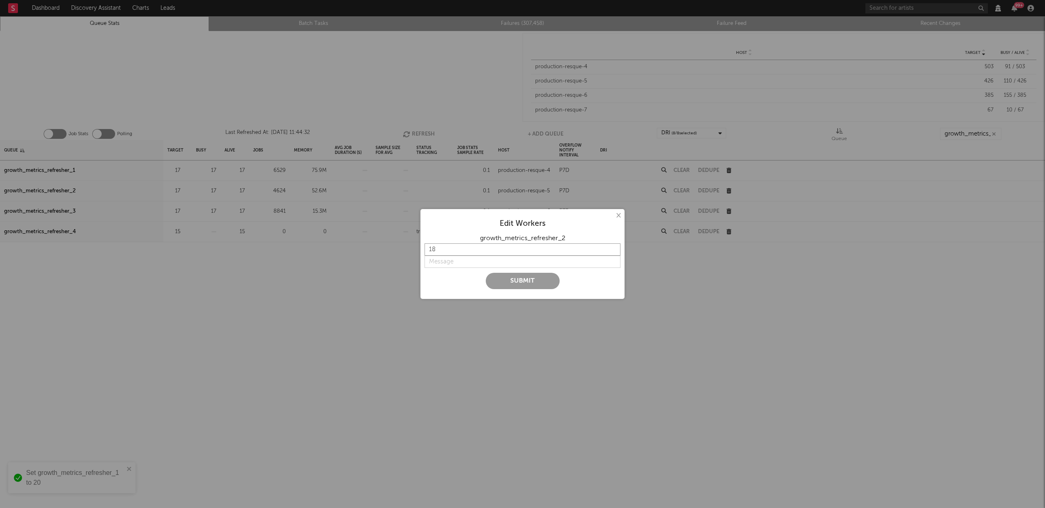
click at [614, 247] on input "18" at bounding box center [523, 249] width 196 height 12
click at [614, 247] on input "19" at bounding box center [523, 249] width 196 height 12
click at [614, 247] on input "20" at bounding box center [523, 249] width 196 height 12
click at [614, 247] on input "21" at bounding box center [523, 249] width 196 height 12
click at [616, 254] on input "21" at bounding box center [523, 249] width 196 height 12
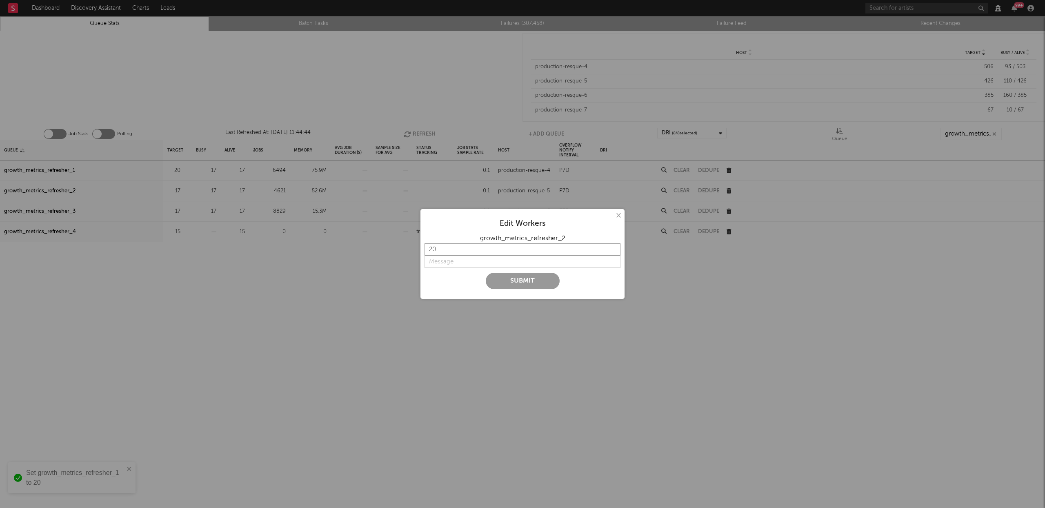
type input "20"
click at [614, 252] on input "20" at bounding box center [523, 249] width 196 height 12
click at [467, 265] on input "string" at bounding box center [523, 262] width 196 height 12
type input "back to 20"
click at [518, 286] on button "Submit" at bounding box center [523, 281] width 74 height 16
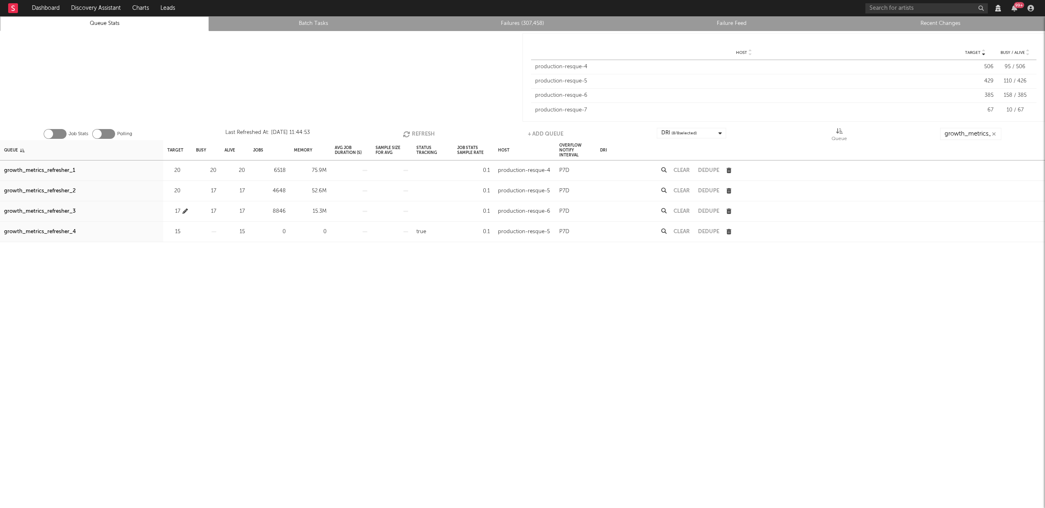
click at [185, 210] on icon "button" at bounding box center [184, 211] width 5 height 5
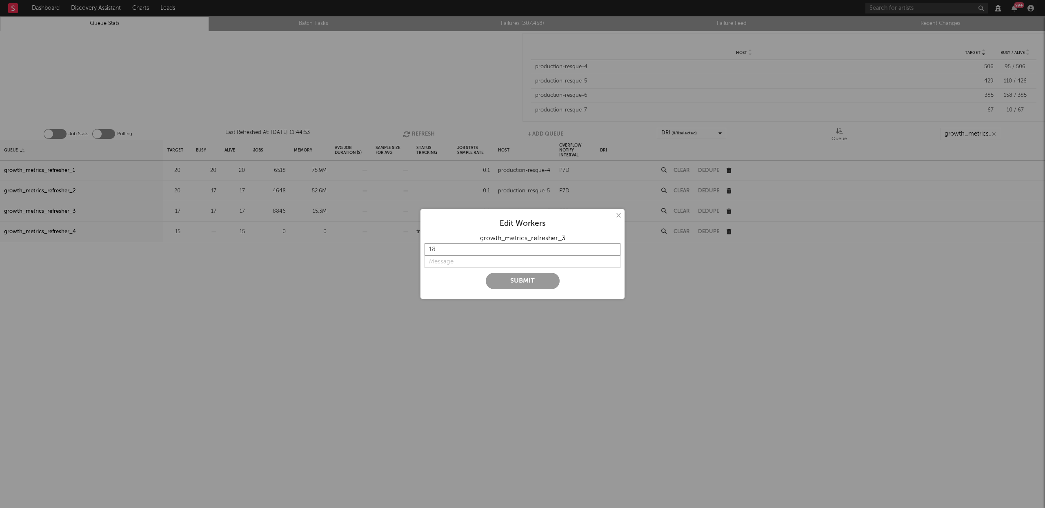
click at [614, 249] on input "18" at bounding box center [523, 249] width 196 height 12
click at [614, 249] on input "19" at bounding box center [523, 249] width 196 height 12
click at [614, 249] on input "20" at bounding box center [523, 249] width 196 height 12
click at [614, 249] on input "21" at bounding box center [523, 249] width 196 height 12
click at [614, 249] on input "22" at bounding box center [523, 249] width 196 height 12
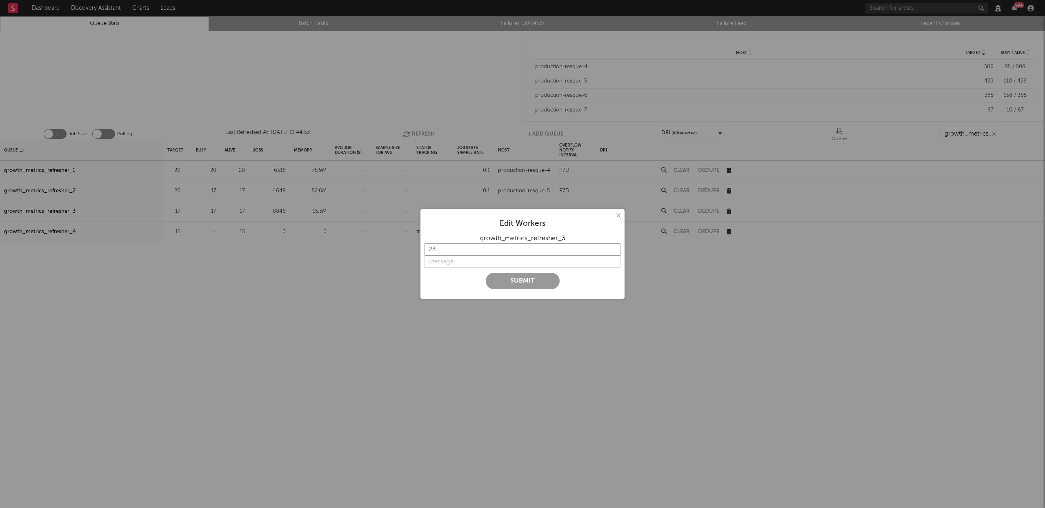
click at [614, 249] on input "23" at bounding box center [523, 249] width 196 height 12
click at [614, 249] on input "24" at bounding box center [523, 249] width 196 height 12
type input "25"
click at [614, 249] on input "25" at bounding box center [523, 249] width 196 height 12
click at [448, 265] on input "string" at bounding box center [523, 262] width 196 height 12
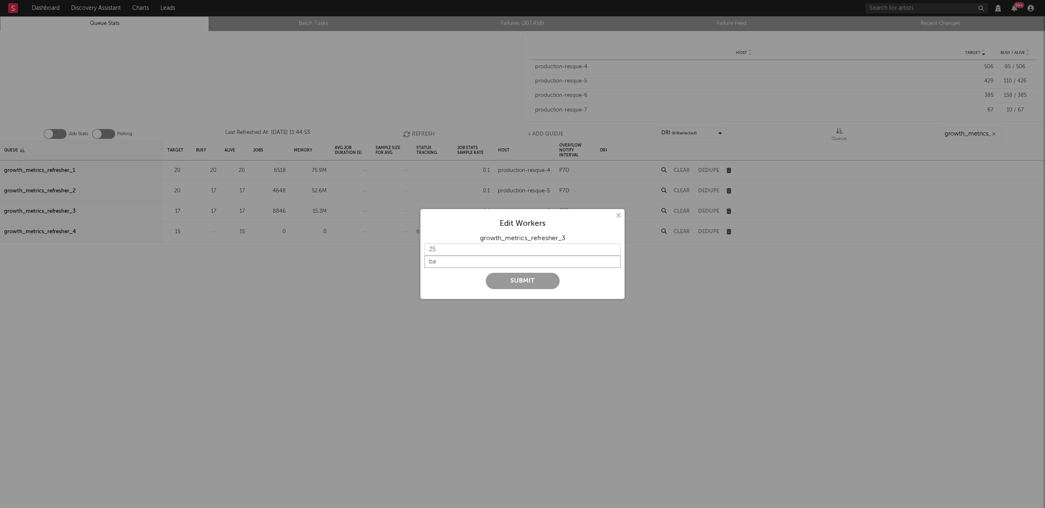
type input "b"
type input "back to 25"
click at [525, 280] on button "Submit" at bounding box center [523, 281] width 74 height 16
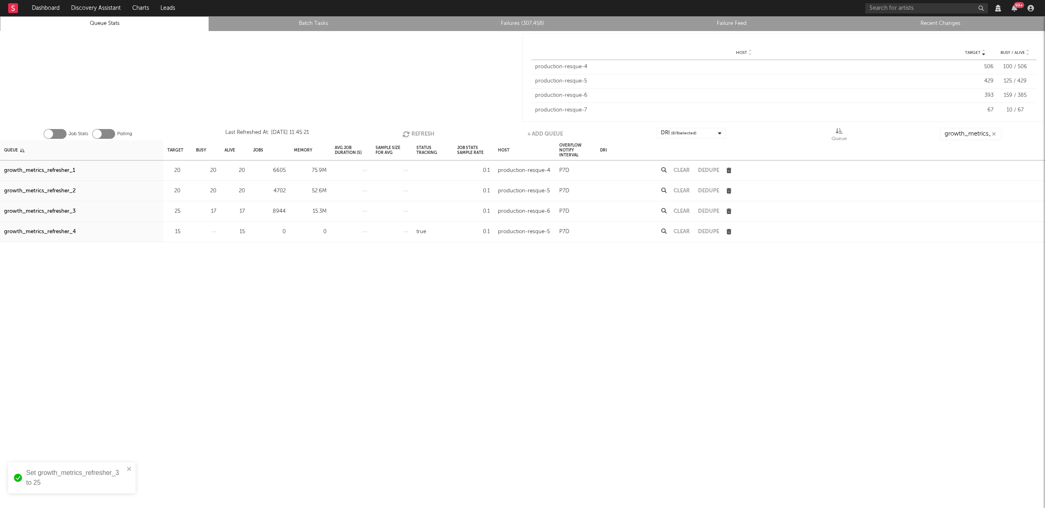
click at [411, 130] on button "Refresh" at bounding box center [419, 134] width 32 height 12
click at [408, 134] on icon "button" at bounding box center [407, 134] width 9 height 7
click at [185, 211] on icon "button" at bounding box center [184, 211] width 5 height 5
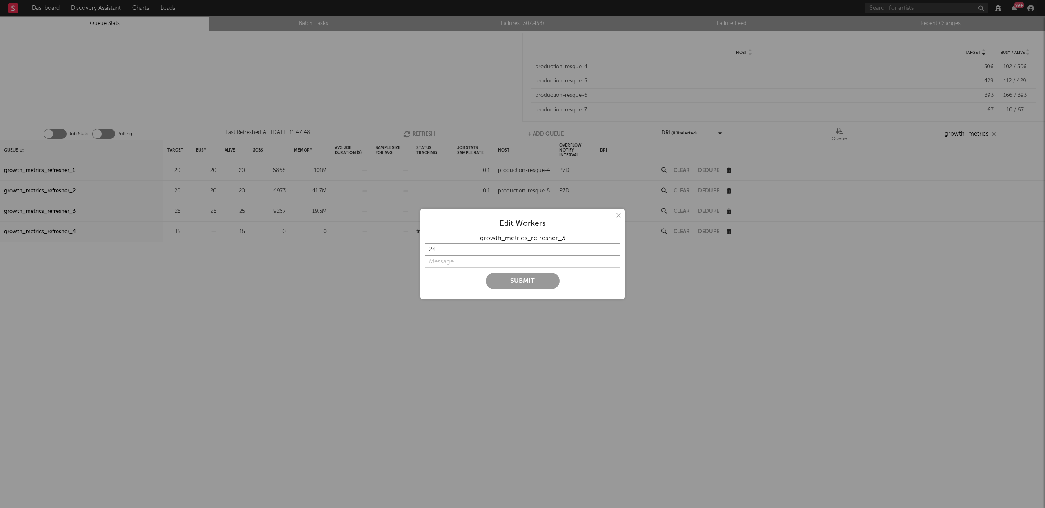
click at [611, 252] on input "24" at bounding box center [523, 249] width 196 height 12
type input "23"
click at [611, 252] on input "23" at bounding box center [523, 249] width 196 height 12
click at [457, 262] on input "string" at bounding box center [523, 262] width 196 height 12
type input "lower concurrency"
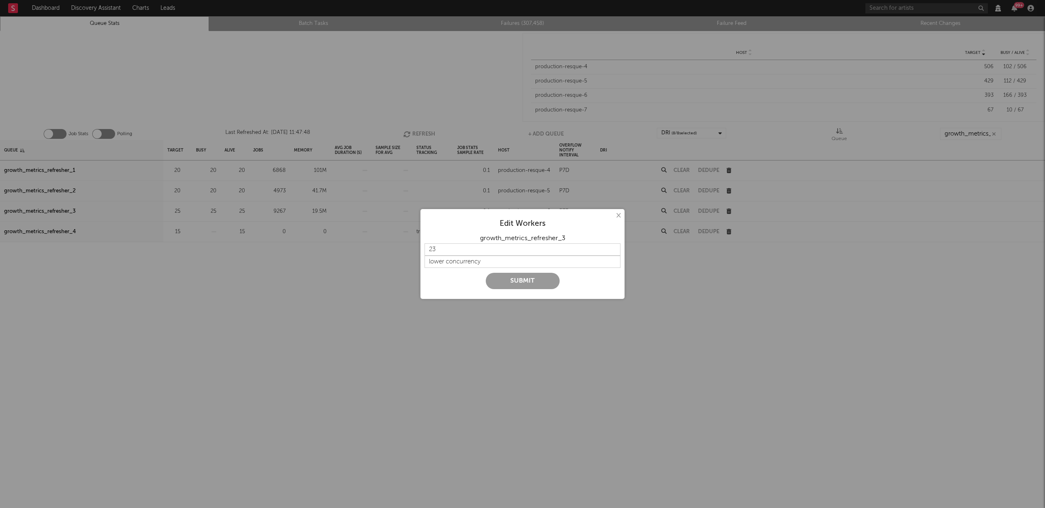
click at [509, 278] on button "Submit" at bounding box center [523, 281] width 74 height 16
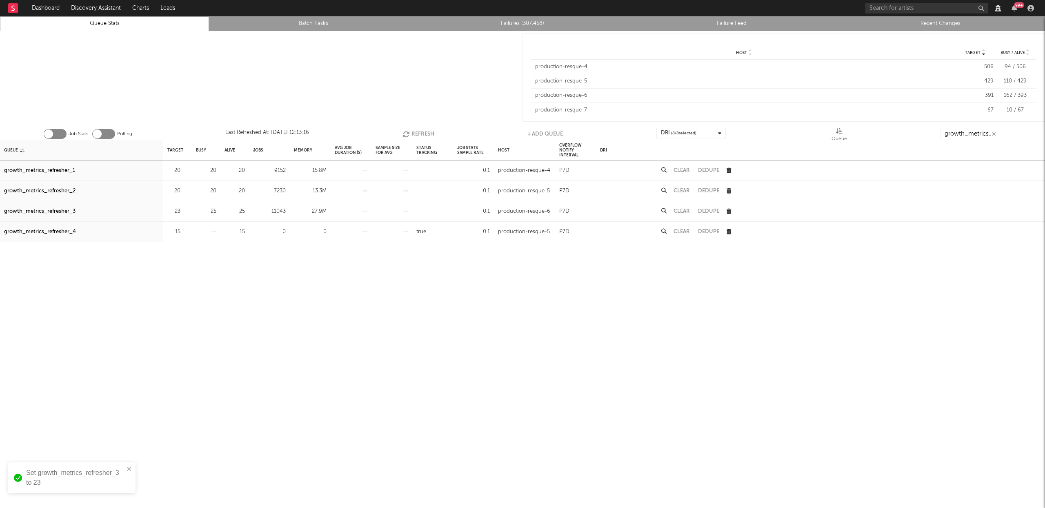
click at [407, 131] on icon "button" at bounding box center [407, 134] width 9 height 7
click at [418, 136] on button "Refresh" at bounding box center [419, 134] width 32 height 12
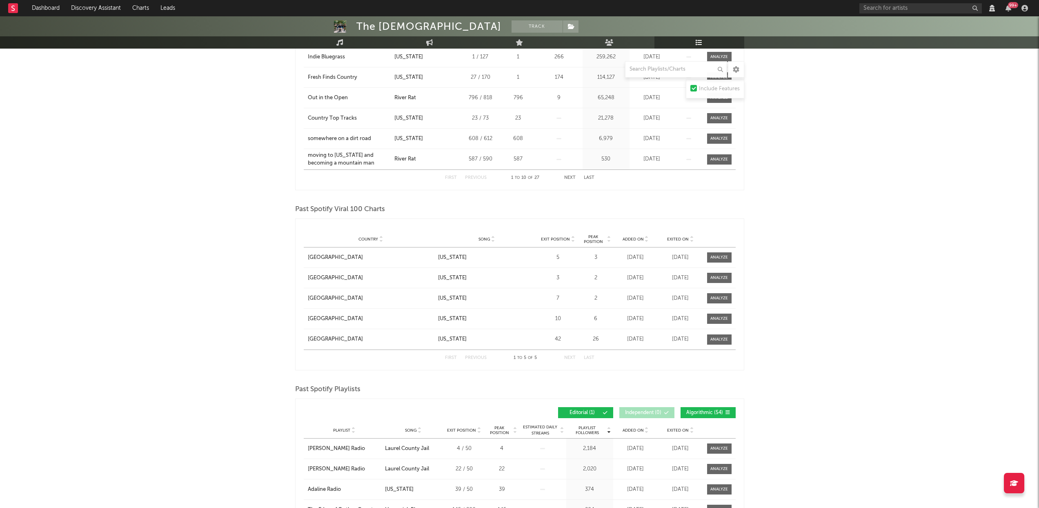
scroll to position [458, 0]
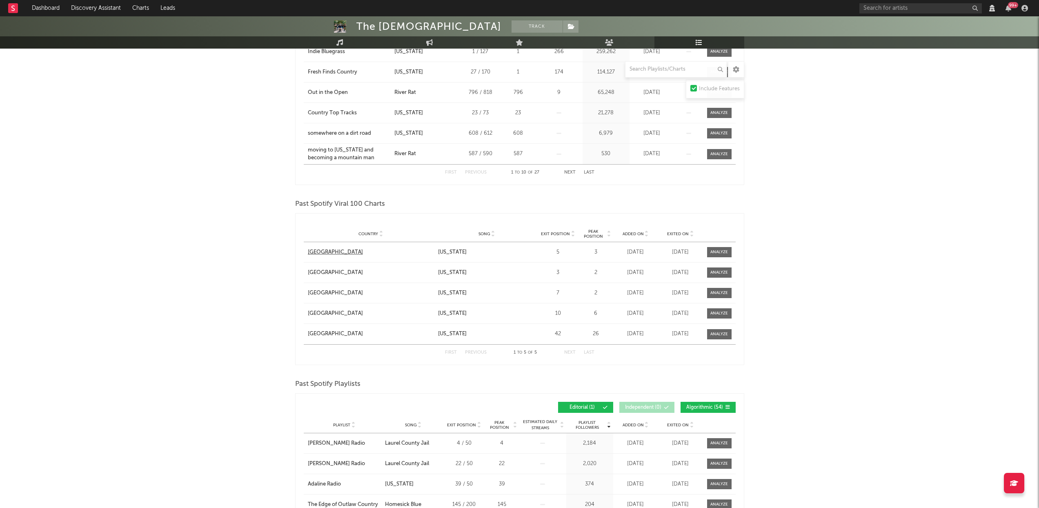
click at [332, 253] on div "[GEOGRAPHIC_DATA]" at bounding box center [335, 252] width 55 height 8
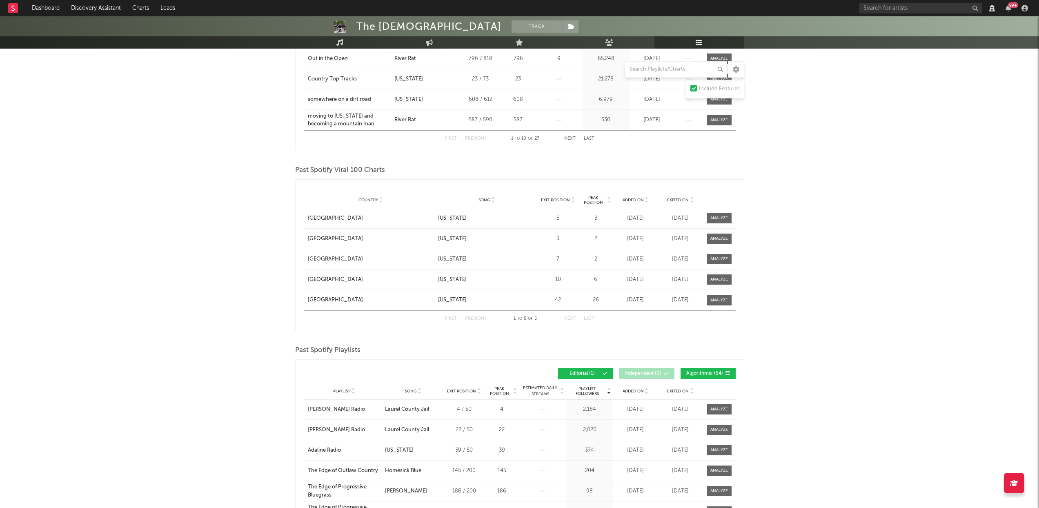
scroll to position [503, 0]
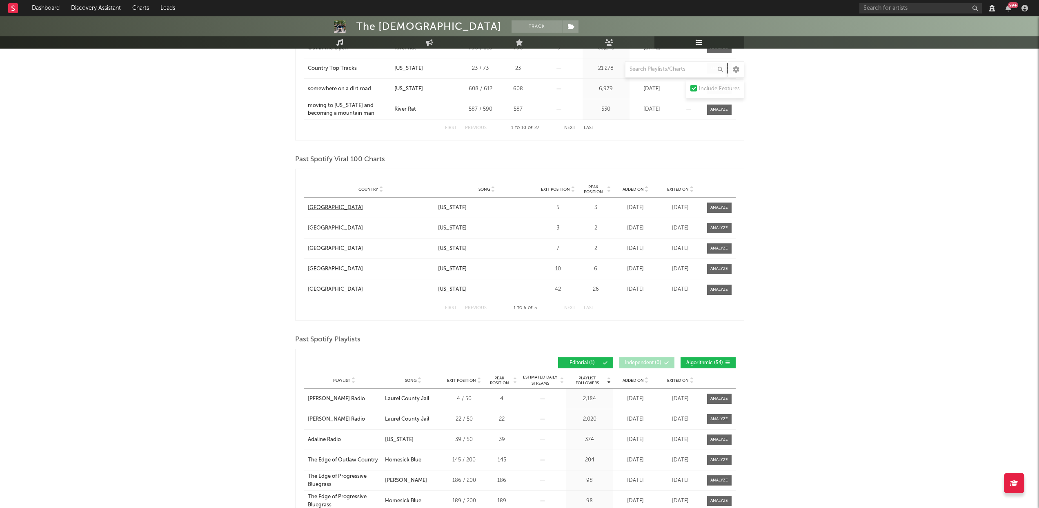
click at [326, 208] on div "[GEOGRAPHIC_DATA]" at bounding box center [335, 208] width 55 height 8
click at [331, 207] on div "[GEOGRAPHIC_DATA]" at bounding box center [335, 208] width 55 height 8
click at [324, 209] on div "[GEOGRAPHIC_DATA]" at bounding box center [335, 208] width 55 height 8
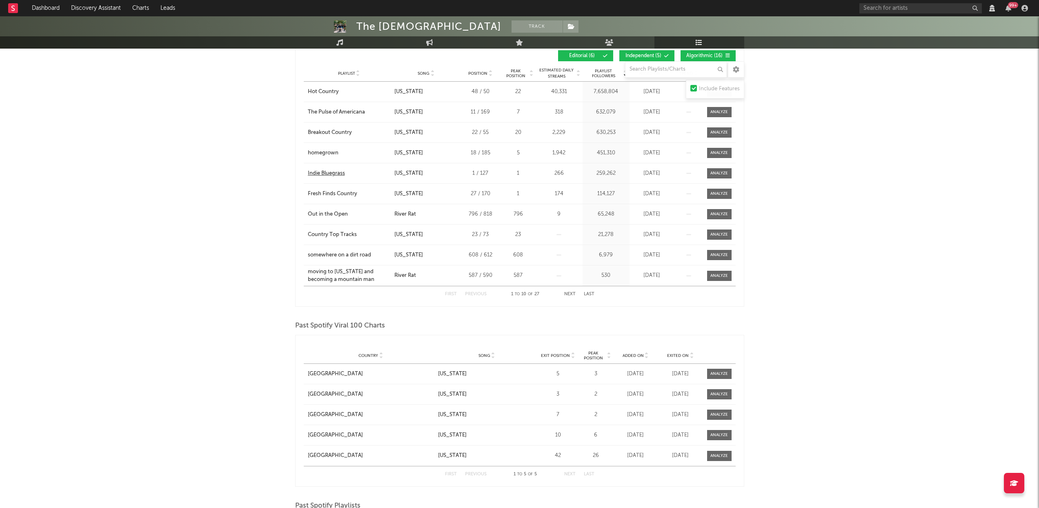
scroll to position [291, 0]
